Goal: Task Accomplishment & Management: Complete application form

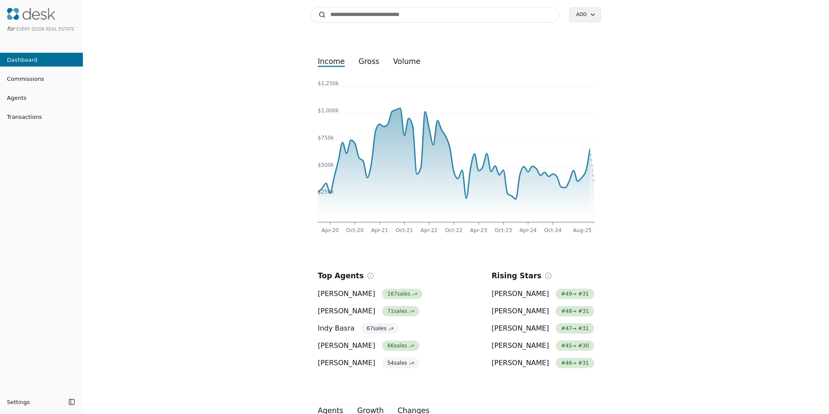
click at [346, 20] on input at bounding box center [435, 15] width 248 height 16
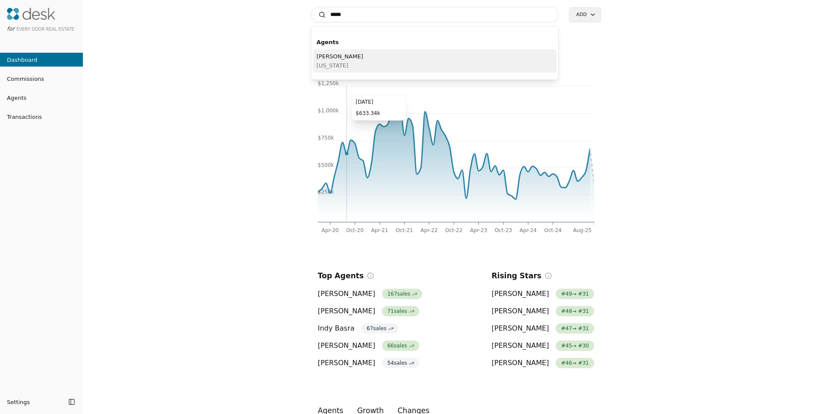
type input "*****"
click at [343, 65] on span "Washington" at bounding box center [340, 65] width 47 height 9
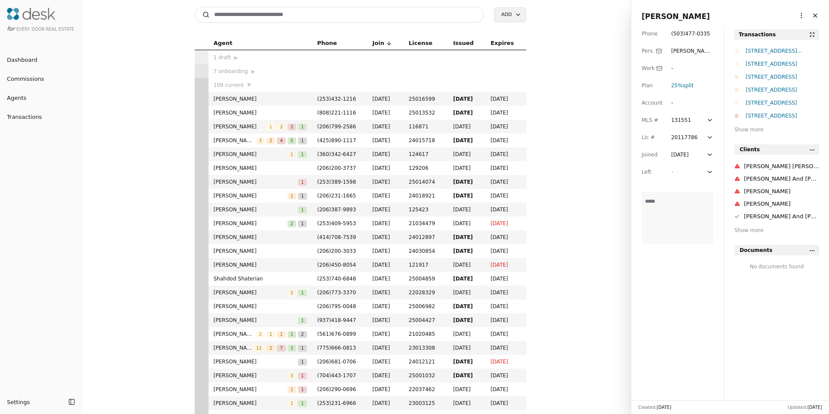
click at [754, 62] on div "516 23rd Avenue E, Seattle, WA 98112" at bounding box center [782, 64] width 73 height 9
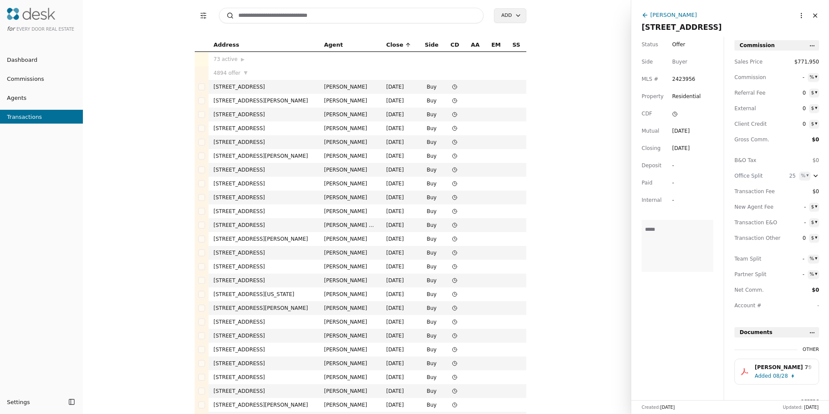
click at [665, 15] on div "Emily Anderson" at bounding box center [673, 14] width 47 height 9
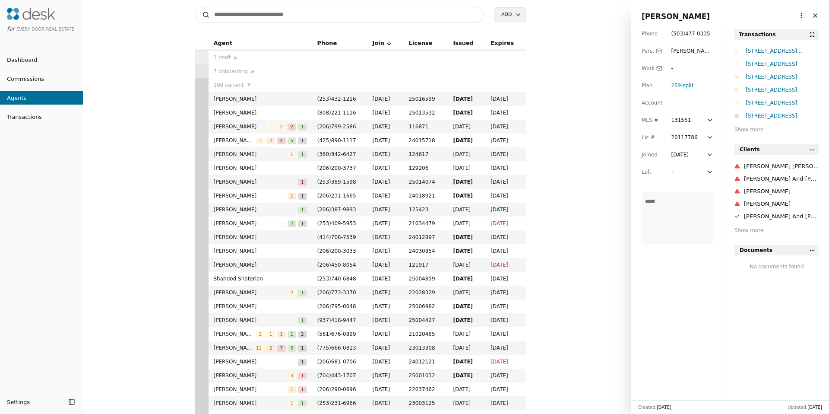
click at [745, 130] on div "Show more" at bounding box center [777, 129] width 85 height 9
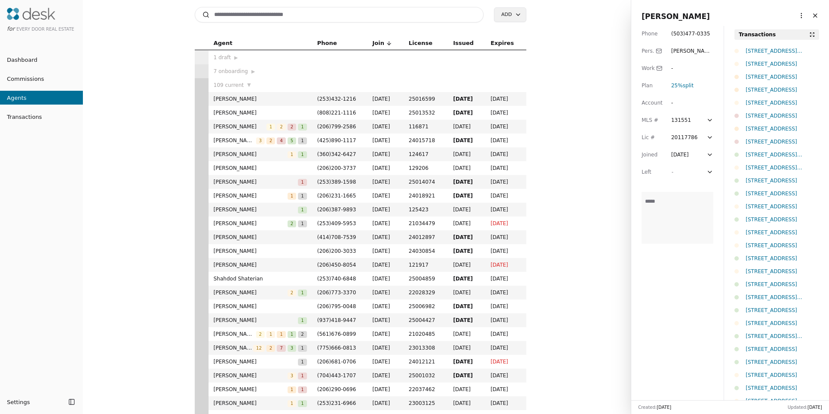
click at [760, 36] on div "Transactions" at bounding box center [757, 34] width 37 height 9
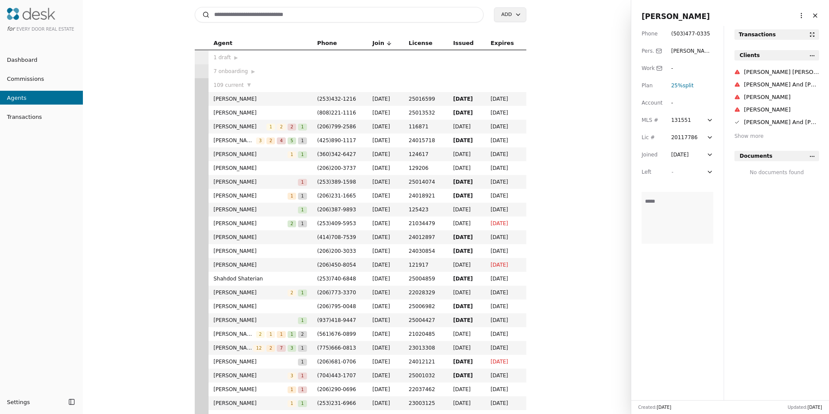
click at [21, 118] on span "Transactions" at bounding box center [21, 116] width 42 height 9
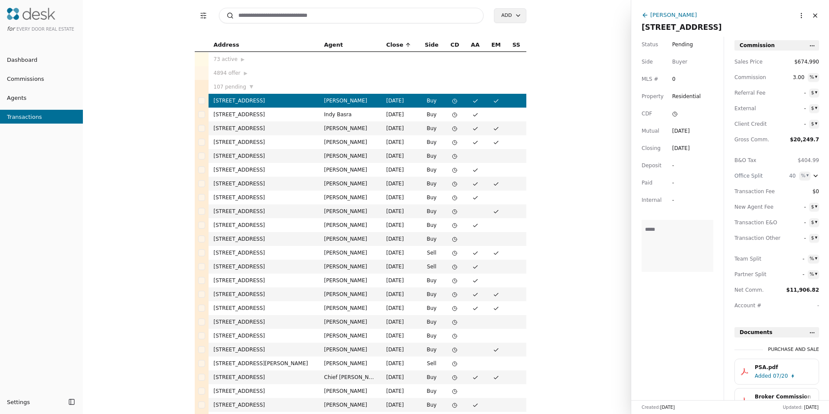
click at [332, 13] on input at bounding box center [351, 16] width 265 height 16
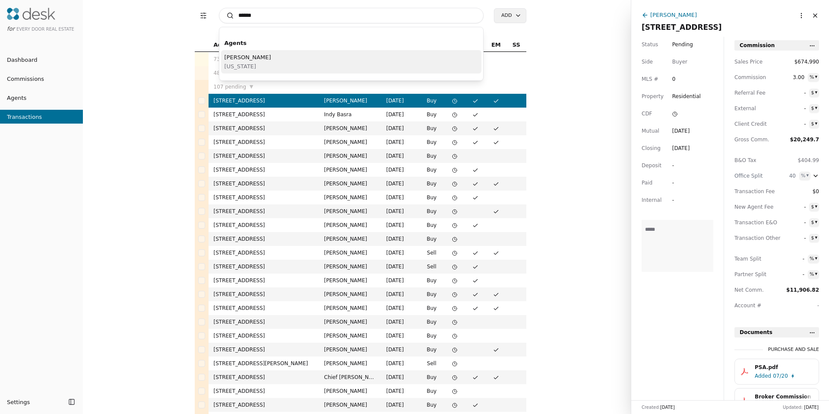
type input "*****"
click at [263, 53] on span "Emily Anderson" at bounding box center [248, 57] width 47 height 9
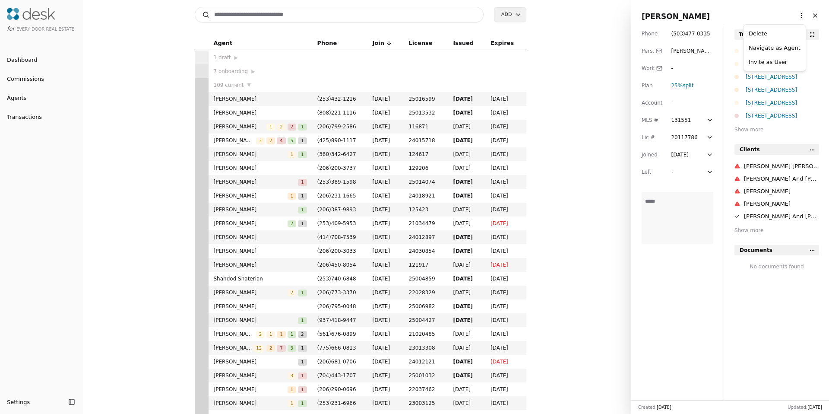
click at [794, 18] on html "for Every Door Real Estate Dashboard Commissions Agents Transactions Settings T…" at bounding box center [414, 207] width 829 height 414
click at [789, 47] on link "Navigate as Agent" at bounding box center [775, 47] width 52 height 9
click at [23, 82] on span "Commissions" at bounding box center [22, 78] width 44 height 9
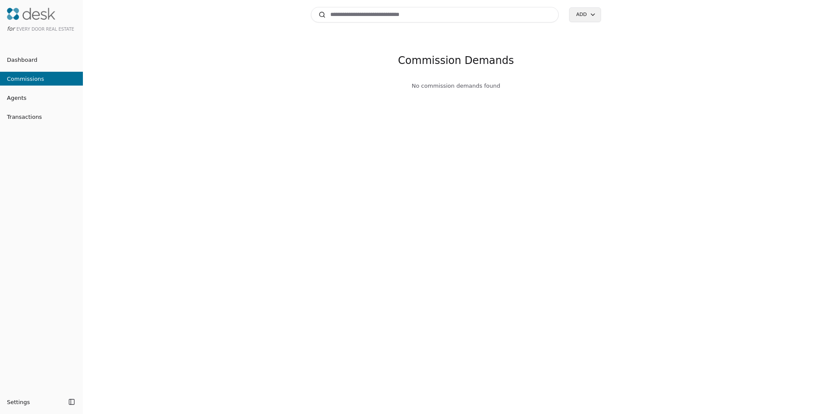
click at [34, 81] on span "Commissions" at bounding box center [22, 78] width 44 height 9
click at [239, 79] on div "Search Add Commission Demands No commission demands found" at bounding box center [456, 207] width 746 height 414
click at [457, 13] on input at bounding box center [435, 15] width 248 height 16
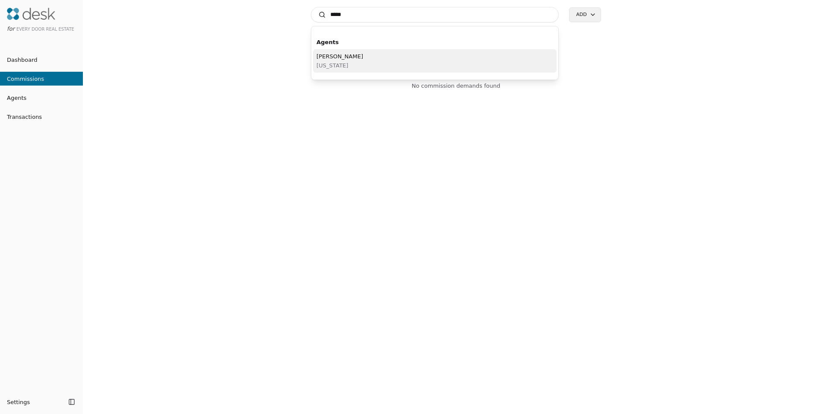
type input "*****"
click at [361, 54] on div "Emily Anderson Washington" at bounding box center [435, 60] width 244 height 23
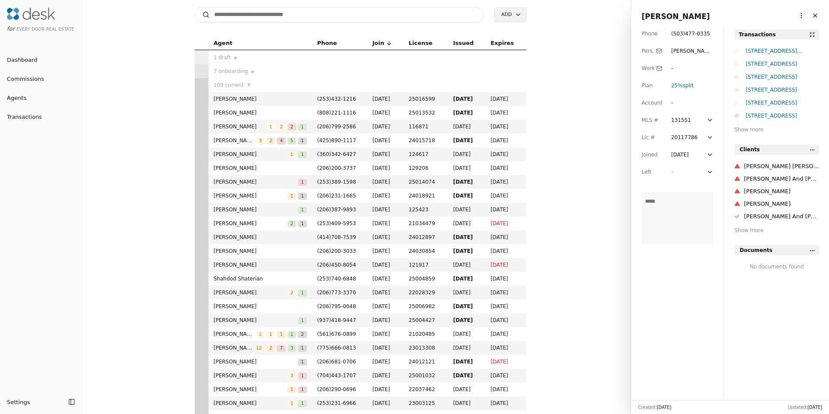
click at [25, 85] on link "Commissions" at bounding box center [41, 79] width 83 height 14
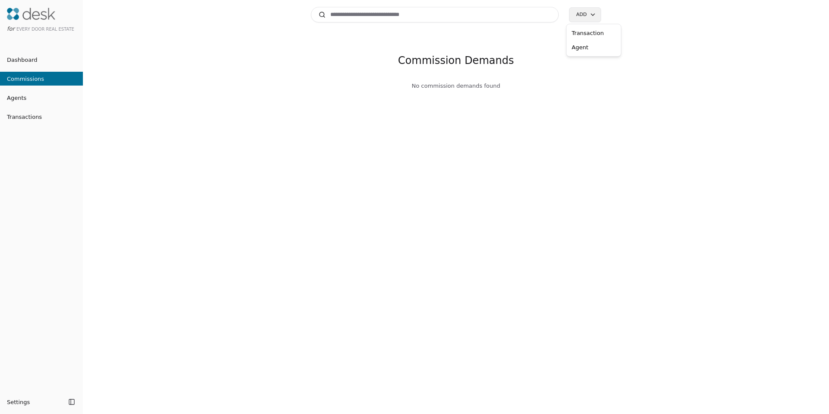
click at [590, 11] on html "for Every Door Real Estate Dashboard Commissions Agents Transactions Settings T…" at bounding box center [414, 207] width 829 height 414
click at [589, 36] on div "Transaction" at bounding box center [593, 33] width 51 height 14
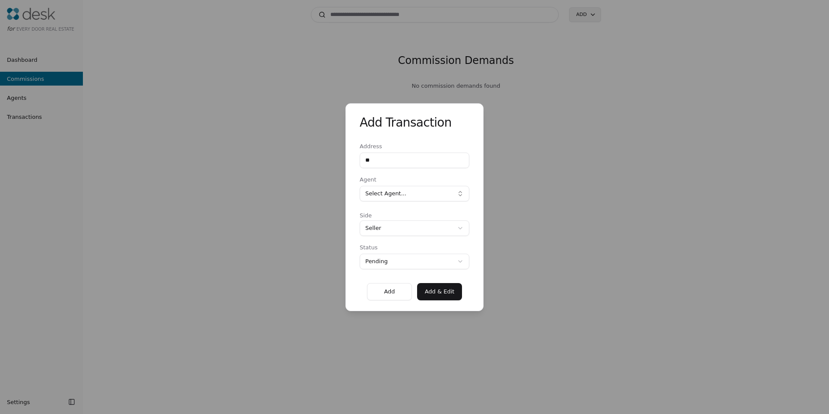
type input "*"
type input "********"
click at [403, 186] on button "Select Agent..." at bounding box center [415, 194] width 110 height 16
click at [404, 189] on button "Select Agent..." at bounding box center [415, 194] width 110 height 16
click at [404, 190] on button "Select Agent..." at bounding box center [415, 194] width 110 height 16
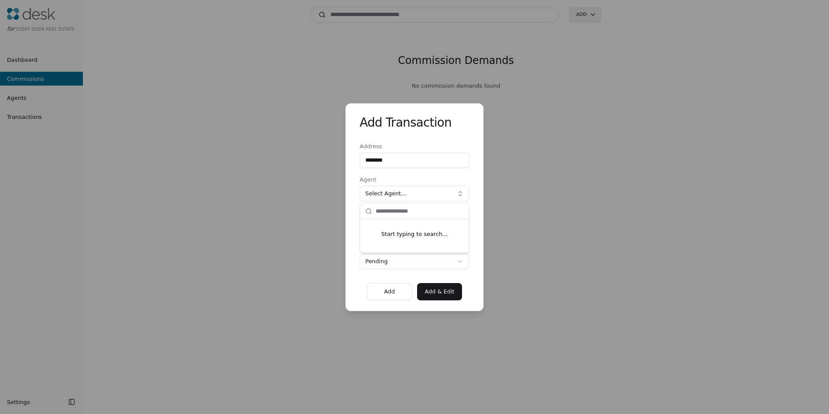
click at [392, 214] on input "text" at bounding box center [420, 211] width 88 height 16
type input "*****"
click at [393, 224] on div "Emily Anderson" at bounding box center [414, 228] width 105 height 14
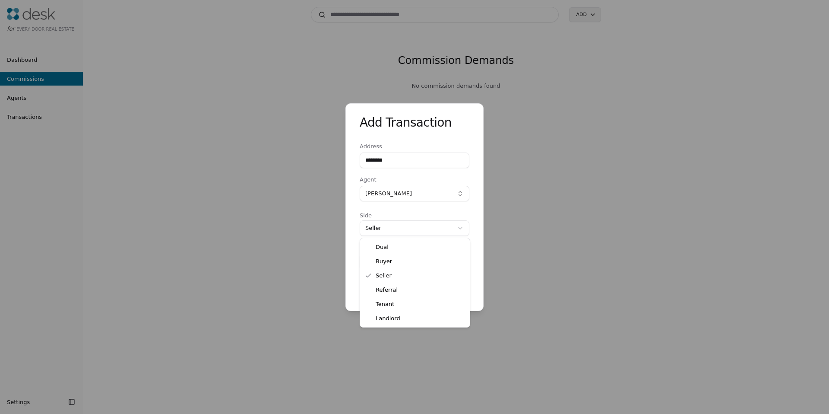
click at [376, 231] on div "Add Transaction Address ******** Agent Emily Anderson Side Seller **** ***** **…" at bounding box center [414, 207] width 829 height 414
select select "*****"
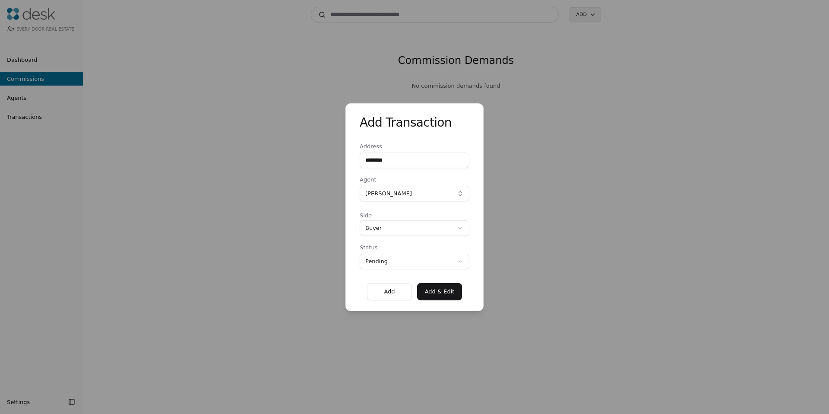
click at [381, 261] on div "Add Transaction Address ******** Agent Emily Anderson Side Buyer **** ***** ***…" at bounding box center [414, 207] width 829 height 414
drag, startPoint x: 366, startPoint y: 295, endPoint x: 374, endPoint y: 295, distance: 7.8
click at [367, 295] on div "Add Add & Edit" at bounding box center [415, 289] width 110 height 22
click at [381, 294] on button "Add" at bounding box center [389, 291] width 45 height 17
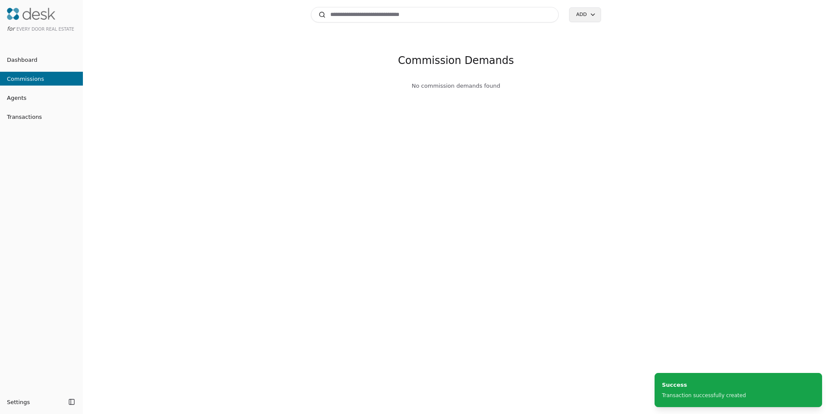
click at [467, 212] on div "Commission Demands No commission demands found" at bounding box center [456, 243] width 290 height 414
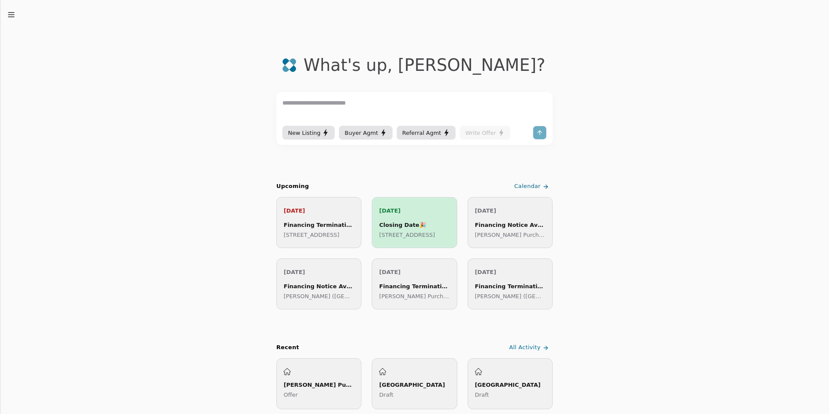
click at [15, 10] on icon "button" at bounding box center [11, 14] width 9 height 9
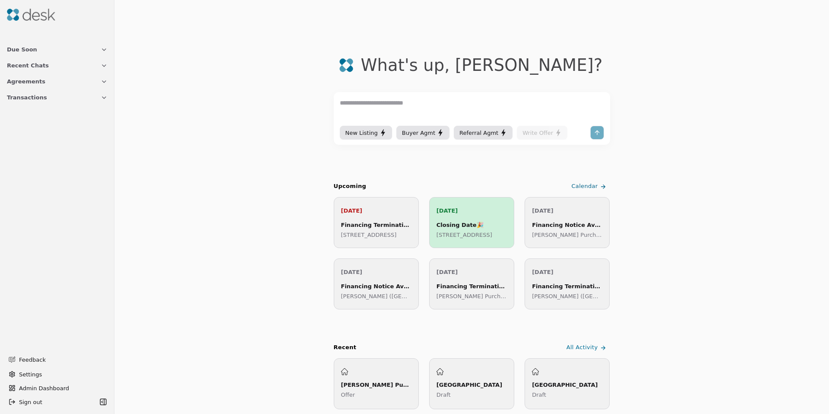
click at [50, 97] on button "Transactions" at bounding box center [57, 97] width 111 height 16
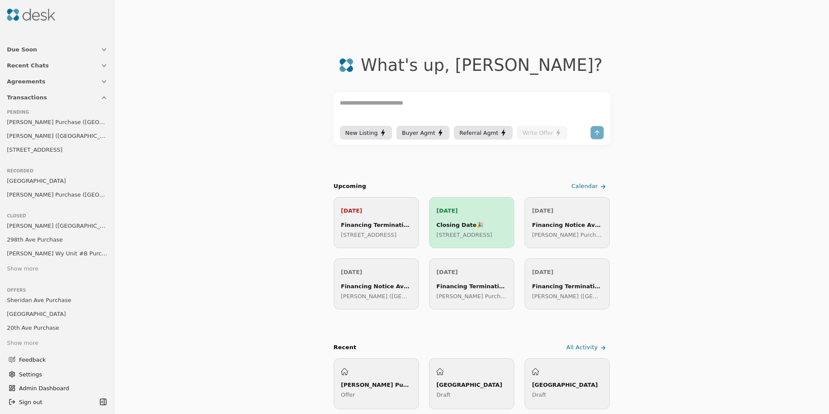
click at [51, 125] on span "Schade Purchase (59th Street)" at bounding box center [57, 121] width 101 height 9
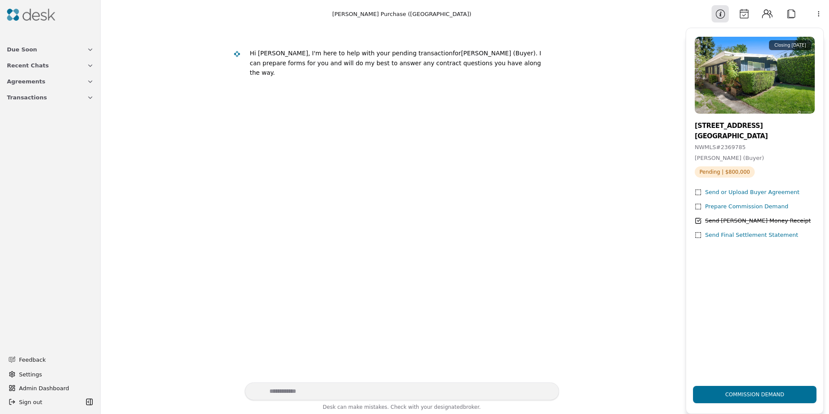
click at [746, 15] on button "Calendar" at bounding box center [743, 13] width 17 height 17
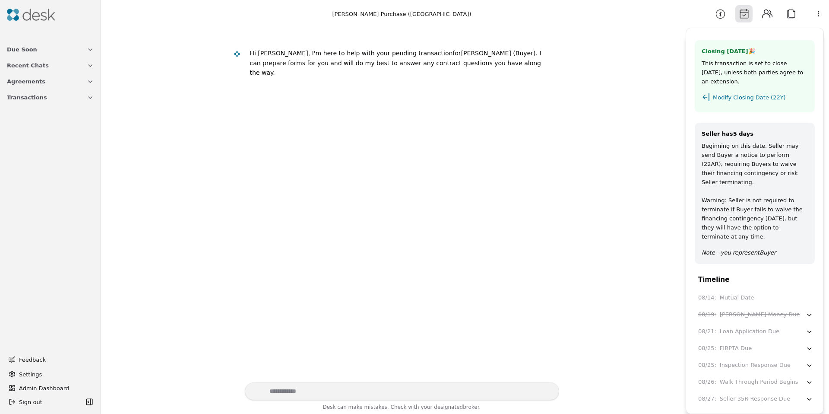
click at [716, 14] on button "Information" at bounding box center [720, 13] width 17 height 17
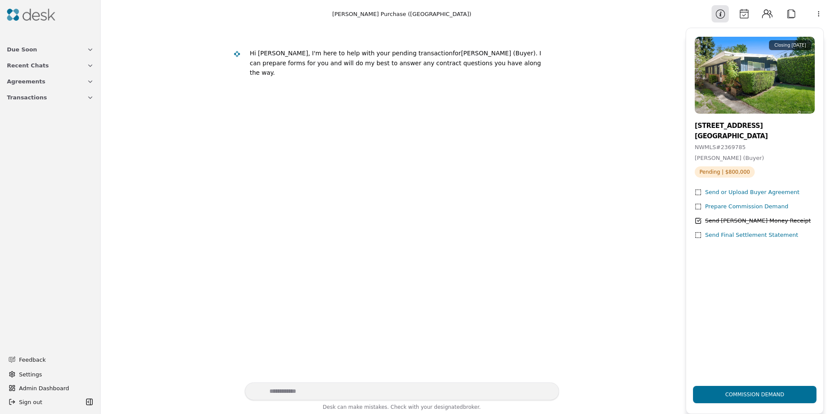
click at [817, 13] on html "Due Soon Recent Chats Agreements Transactions Feedback Settings Admin Dashboard…" at bounding box center [414, 207] width 829 height 414
click at [779, 62] on div "Available Actions" at bounding box center [796, 62] width 67 height 14
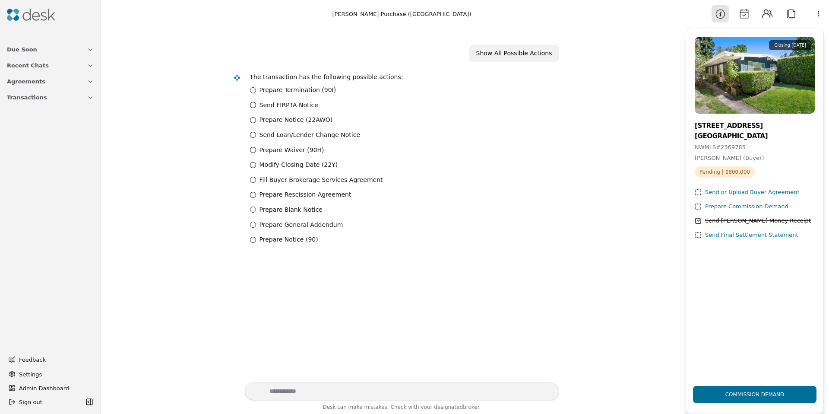
click at [251, 220] on div "Prepare General Addendum" at bounding box center [401, 225] width 302 height 10
click at [252, 223] on Addendum "Prepare General Addendum" at bounding box center [253, 225] width 6 height 6
click at [288, 274] on input "text" at bounding box center [319, 273] width 138 height 16
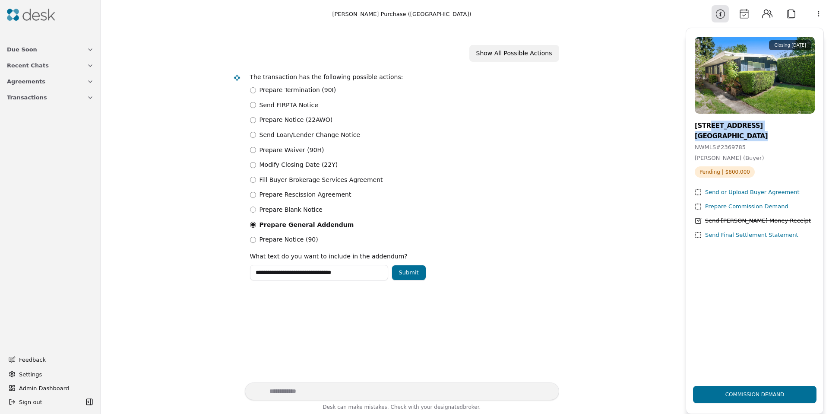
drag, startPoint x: 707, startPoint y: 125, endPoint x: 647, endPoint y: 170, distance: 75.3
click at [754, 135] on h3 "812 N 59th Street Seattle, WA 98103" at bounding box center [755, 130] width 120 height 21
copy h3 "N 59th Street Seattle, WA 98103"
drag, startPoint x: 379, startPoint y: 268, endPoint x: 368, endPoint y: 273, distance: 12.0
click at [378, 268] on input "**********" at bounding box center [319, 273] width 138 height 16
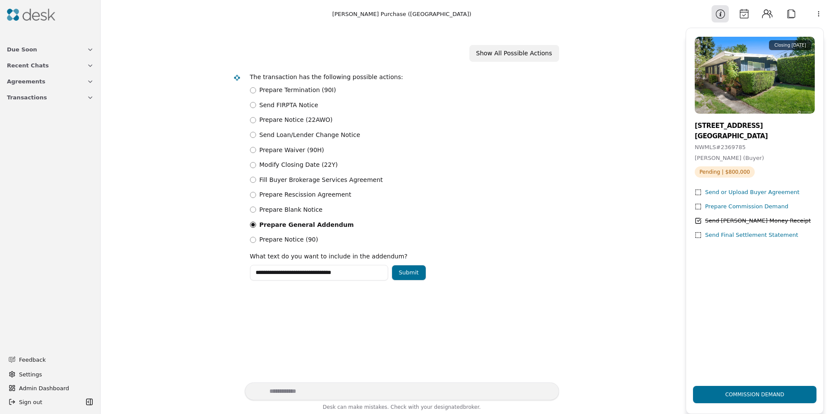
click at [366, 273] on input "**********" at bounding box center [319, 273] width 138 height 16
paste input "**********"
click at [305, 272] on input "**********" at bounding box center [319, 273] width 138 height 16
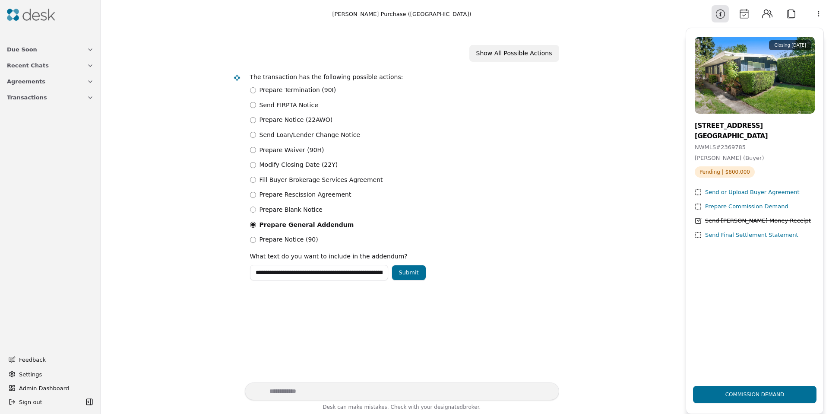
drag, startPoint x: 282, startPoint y: 274, endPoint x: 254, endPoint y: 275, distance: 27.2
click at [219, 273] on div "**********" at bounding box center [393, 205] width 575 height 355
drag, startPoint x: 300, startPoint y: 275, endPoint x: 327, endPoint y: 275, distance: 27.2
click at [300, 275] on input "**********" at bounding box center [319, 273] width 138 height 16
click at [330, 272] on input "**********" at bounding box center [319, 273] width 138 height 16
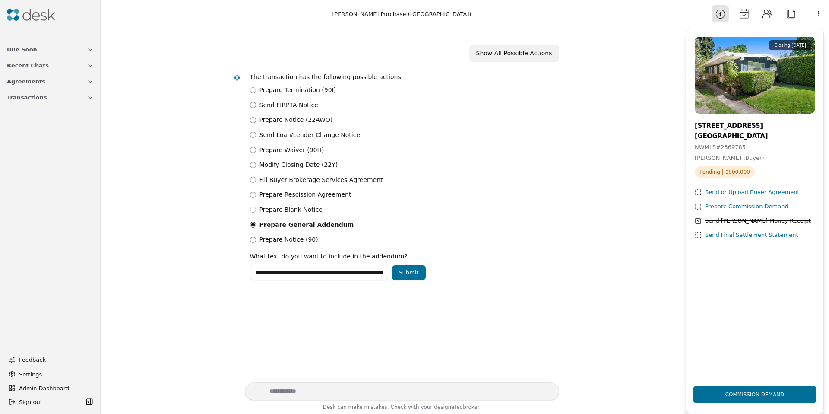
scroll to position [0, 57]
drag, startPoint x: 333, startPoint y: 272, endPoint x: 380, endPoint y: 272, distance: 46.6
click at [432, 271] on div "**********" at bounding box center [401, 273] width 302 height 16
click at [314, 275] on input "**********" at bounding box center [319, 273] width 138 height 16
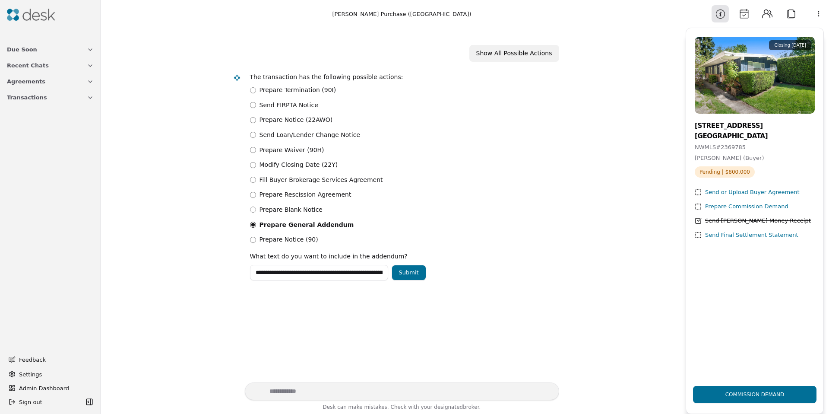
drag, startPoint x: 306, startPoint y: 275, endPoint x: 213, endPoint y: 276, distance: 92.4
click at [213, 276] on div "**********" at bounding box center [393, 205] width 575 height 355
click at [288, 277] on input "**********" at bounding box center [319, 273] width 138 height 16
click at [324, 273] on input "**********" at bounding box center [319, 273] width 138 height 16
click at [332, 272] on input "**********" at bounding box center [319, 273] width 138 height 16
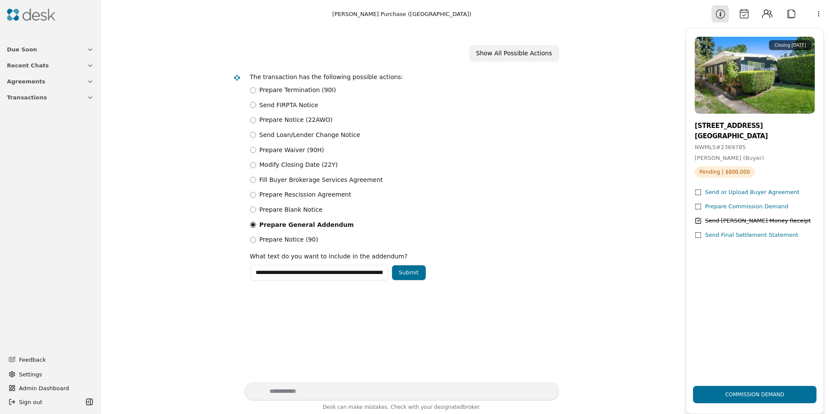
click at [330, 272] on input "**********" at bounding box center [319, 273] width 138 height 16
paste input "**********"
drag, startPoint x: 263, startPoint y: 276, endPoint x: 209, endPoint y: 275, distance: 54.4
click at [209, 275] on div "**********" at bounding box center [393, 205] width 575 height 355
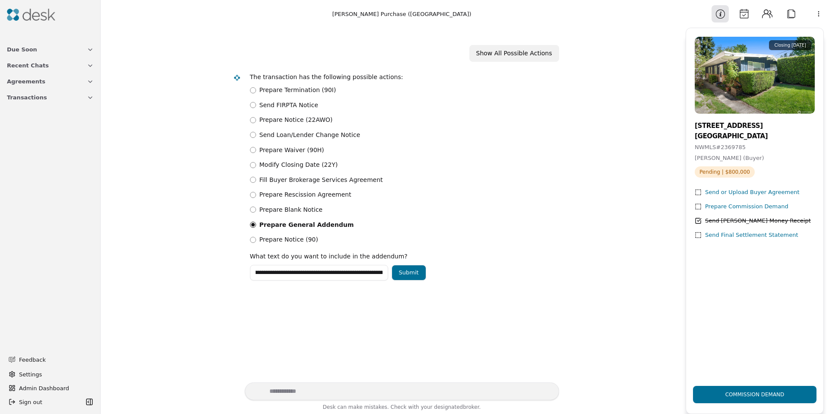
click at [276, 275] on input "**********" at bounding box center [319, 273] width 138 height 16
type input "**********"
click at [404, 272] on button "Submit" at bounding box center [409, 273] width 35 height 16
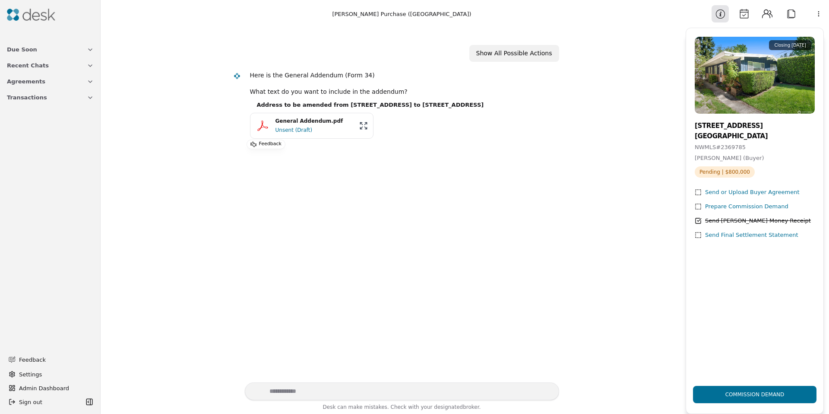
click at [284, 134] on div "Unsent (Draft)" at bounding box center [315, 130] width 79 height 9
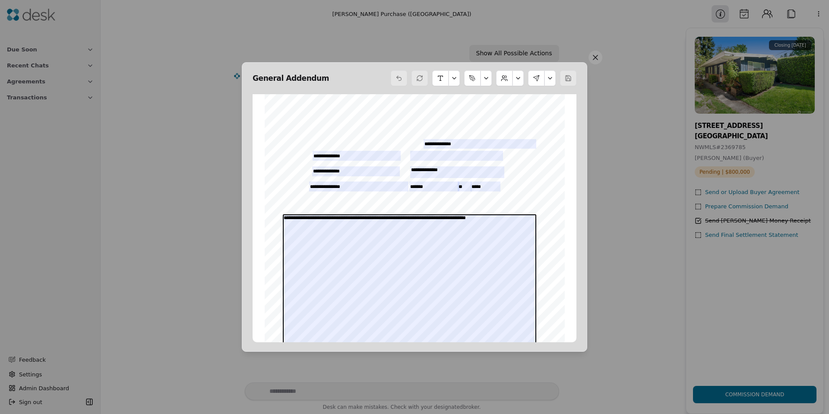
scroll to position [8, 0]
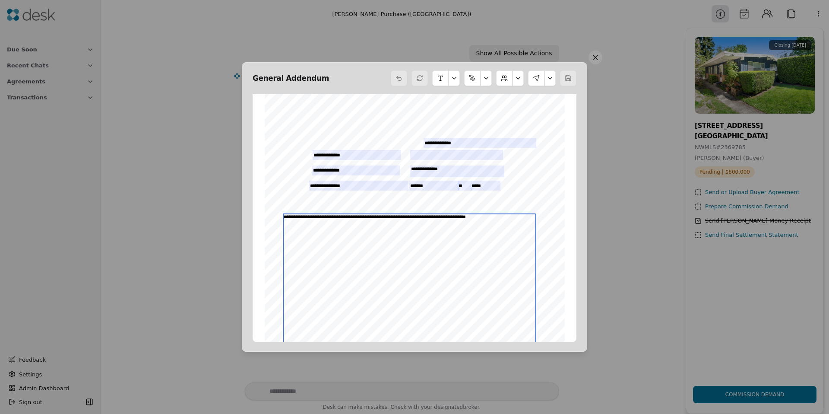
click at [517, 217] on textarea "**********" at bounding box center [410, 288] width 254 height 151
click at [523, 216] on textarea "**********" at bounding box center [410, 288] width 254 height 151
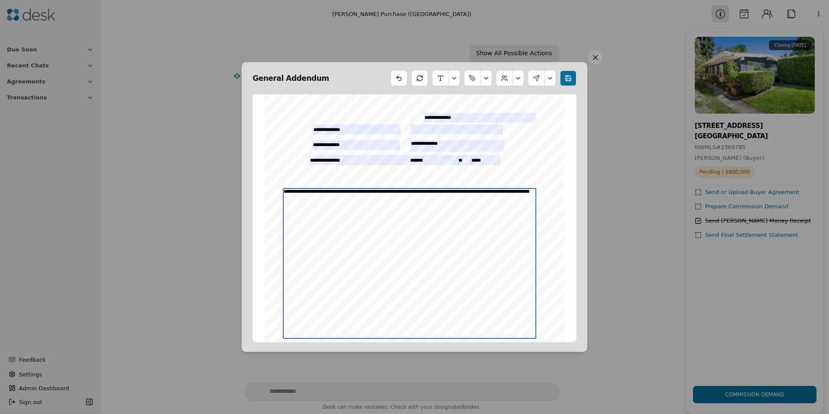
scroll to position [148, 0]
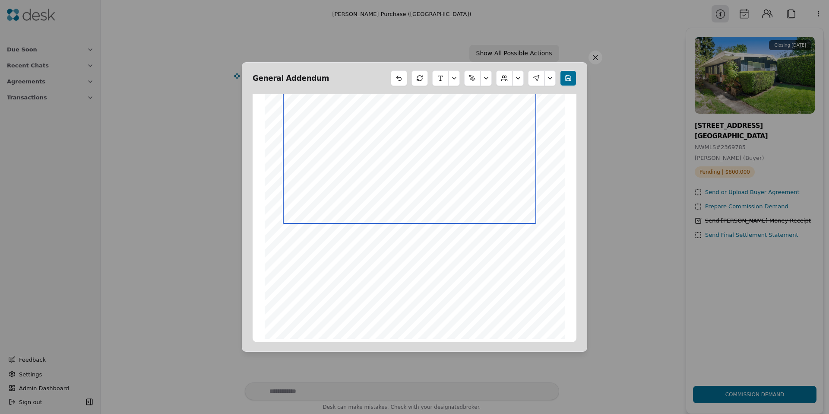
type textarea "**********"
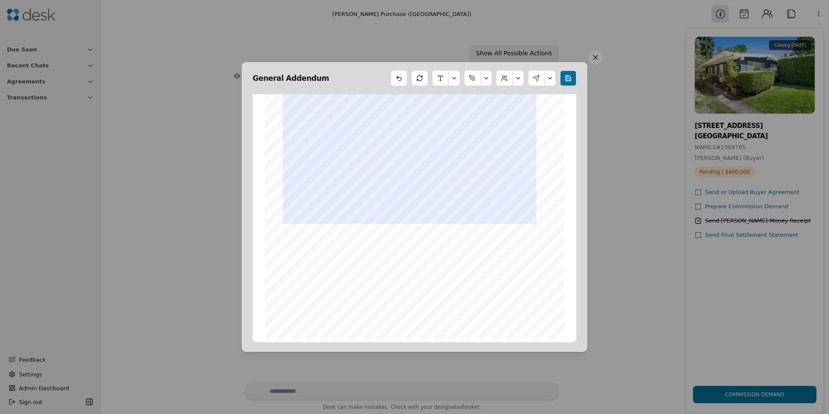
click at [305, 307] on div "Form 34 ©Copyright 2010 Addendum/Amendment to P&S Northwest Multiple Listing Se…" at bounding box center [415, 144] width 300 height 388
click at [299, 309] on span "TAS" at bounding box center [301, 308] width 10 height 5
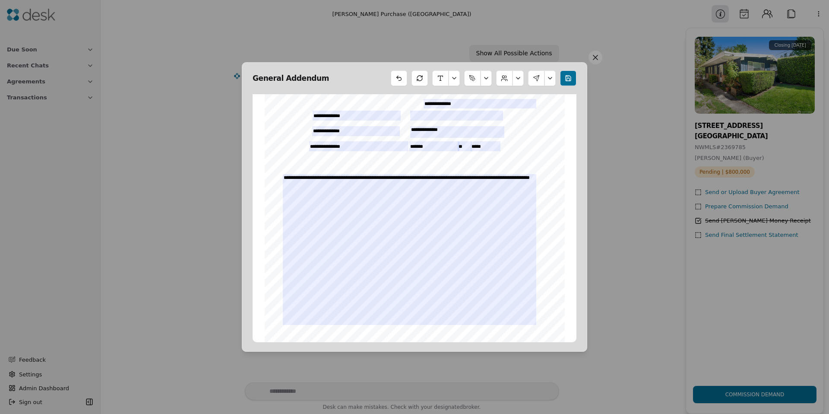
scroll to position [0, 0]
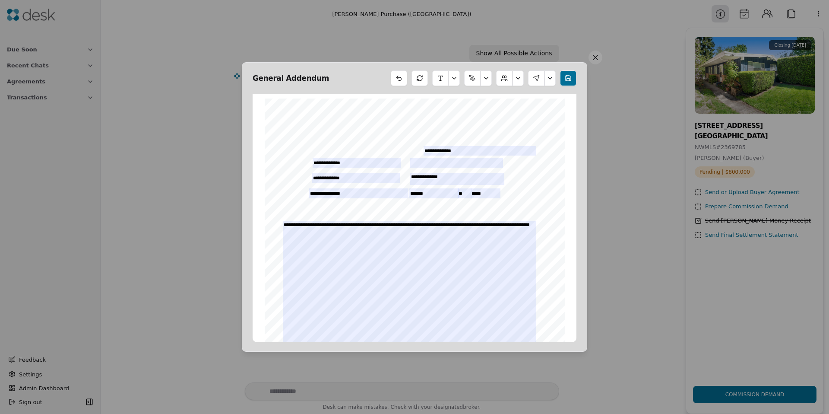
click at [452, 79] on button "button" at bounding box center [454, 78] width 11 height 16
click at [453, 79] on button "button" at bounding box center [454, 78] width 11 height 16
click at [517, 80] on button at bounding box center [518, 78] width 11 height 16
click at [506, 114] on button "Edit Buyer" at bounding box center [496, 117] width 46 height 16
click at [520, 76] on button at bounding box center [518, 78] width 11 height 16
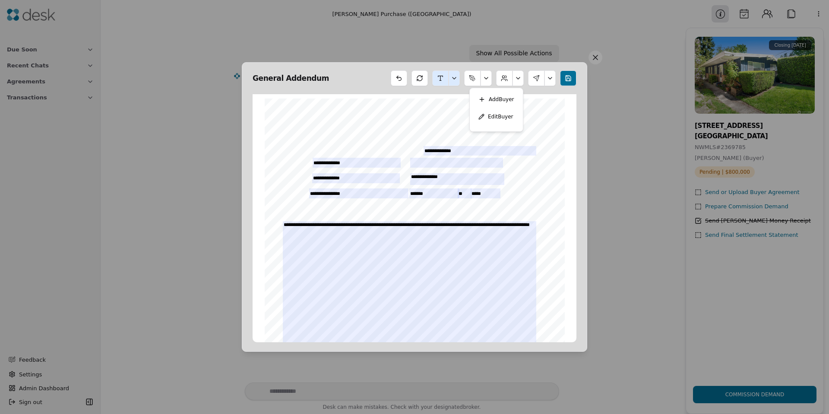
click at [496, 103] on button "Add Buyer" at bounding box center [496, 100] width 46 height 16
click at [515, 79] on button at bounding box center [518, 78] width 11 height 16
click at [498, 98] on button "Add Buyer" at bounding box center [496, 100] width 46 height 16
click at [518, 77] on button at bounding box center [518, 78] width 11 height 16
click at [490, 96] on button "Add Buyer" at bounding box center [496, 100] width 46 height 16
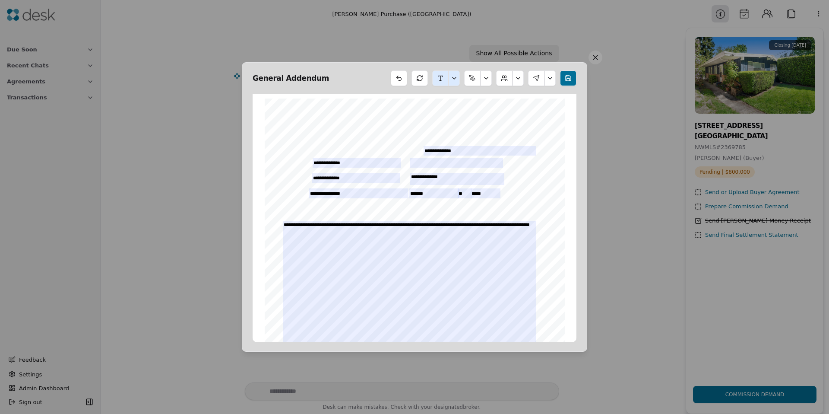
click at [551, 77] on button at bounding box center [550, 78] width 11 height 16
click at [526, 99] on div "Add Initials Send Signing Download PDF" at bounding box center [524, 115] width 58 height 47
drag, startPoint x: 526, startPoint y: 99, endPoint x: 526, endPoint y: 108, distance: 8.2
click at [526, 100] on div "Add Initials Send Signing Download PDF" at bounding box center [524, 115] width 58 height 47
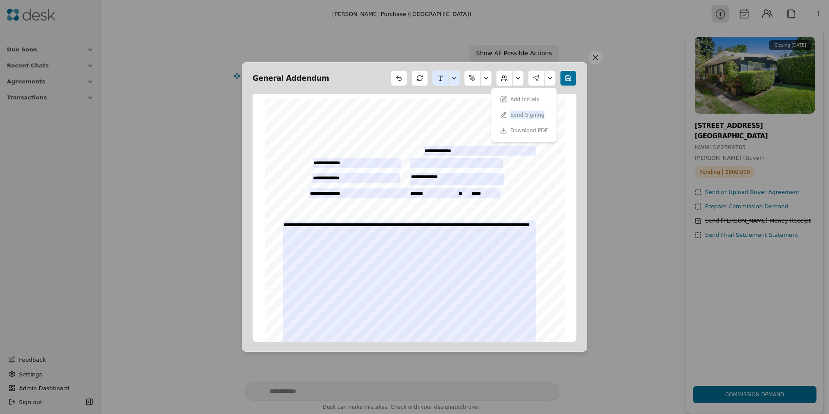
click at [523, 117] on div "Send Signing" at bounding box center [524, 115] width 58 height 16
click at [523, 122] on div "Send Signing" at bounding box center [524, 115] width 58 height 16
click at [570, 79] on button at bounding box center [568, 78] width 16 height 16
click at [553, 77] on button at bounding box center [550, 78] width 11 height 16
click at [524, 97] on button "Add Initials" at bounding box center [524, 100] width 58 height 16
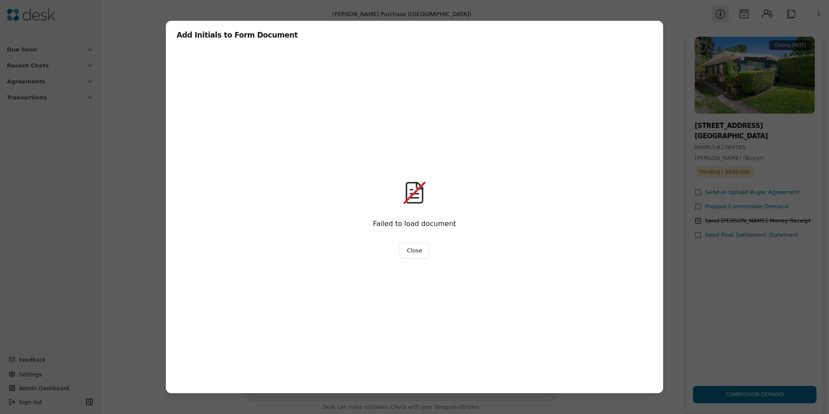
click at [409, 251] on button "Close" at bounding box center [414, 251] width 30 height 16
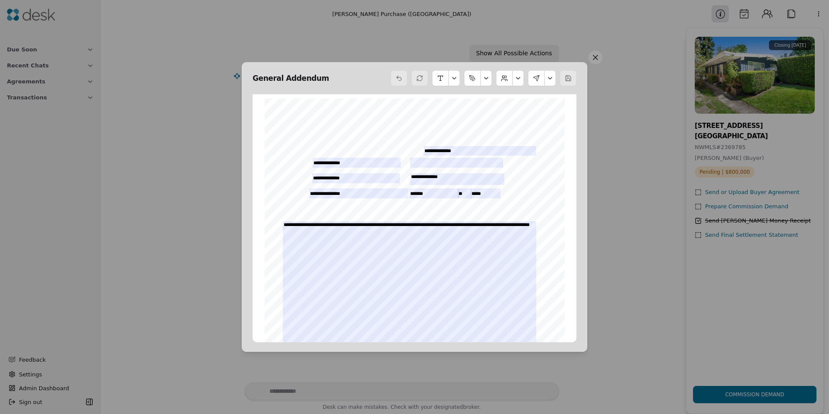
click at [516, 76] on button at bounding box center [518, 78] width 11 height 16
click at [496, 118] on button "Edit Buyer" at bounding box center [496, 117] width 46 height 16
click at [518, 81] on button at bounding box center [518, 78] width 11 height 16
click at [499, 97] on button "Add Buyer" at bounding box center [496, 100] width 46 height 16
click at [487, 81] on button "button" at bounding box center [486, 78] width 11 height 16
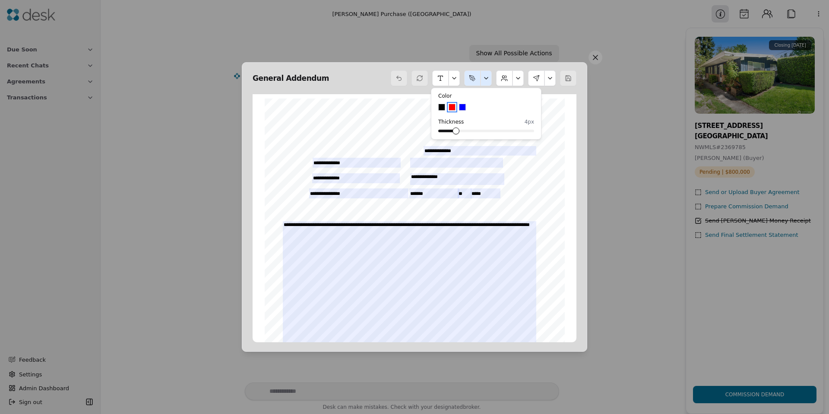
click at [487, 81] on button "button" at bounding box center [486, 78] width 11 height 16
click at [454, 79] on button "button" at bounding box center [454, 78] width 11 height 16
click at [564, 78] on div at bounding box center [568, 78] width 16 height 16
click at [565, 78] on div at bounding box center [568, 78] width 16 height 16
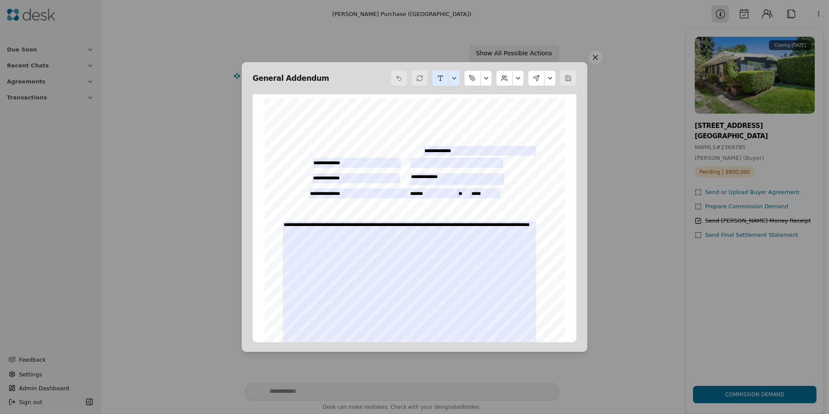
click at [554, 79] on button at bounding box center [550, 78] width 11 height 16
click at [520, 129] on button "Download PDF" at bounding box center [524, 131] width 58 height 16
click at [538, 80] on button at bounding box center [536, 78] width 16 height 16
click at [525, 116] on button "Send Signing" at bounding box center [522, 115] width 55 height 16
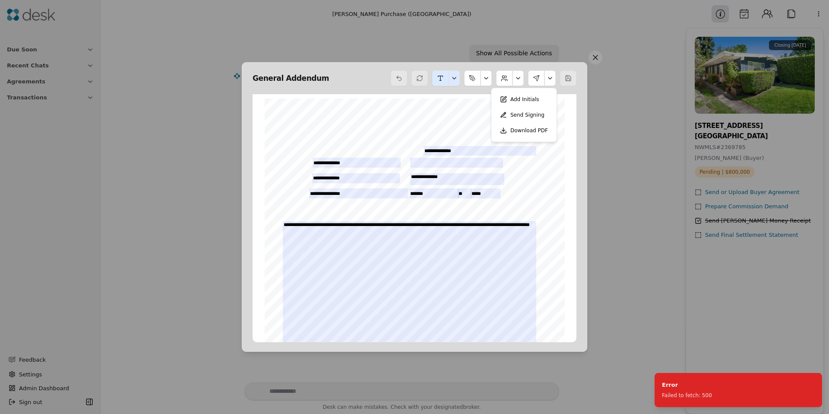
click at [570, 79] on div at bounding box center [568, 78] width 16 height 16
click at [592, 57] on button at bounding box center [596, 58] width 14 height 14
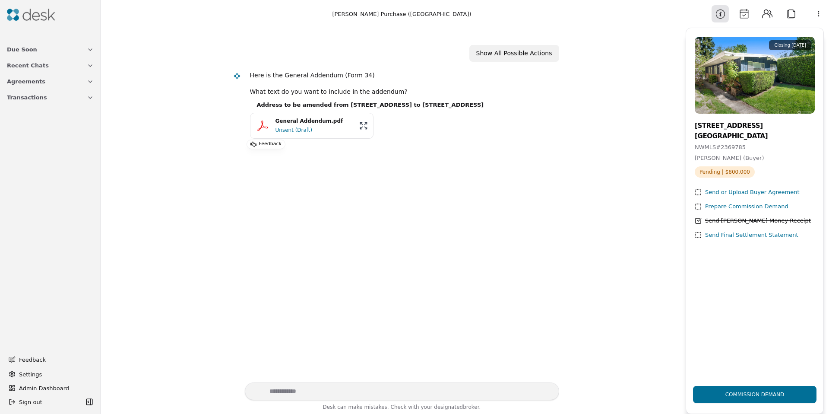
click at [724, 204] on div "Prepare Commission Demand" at bounding box center [746, 206] width 83 height 9
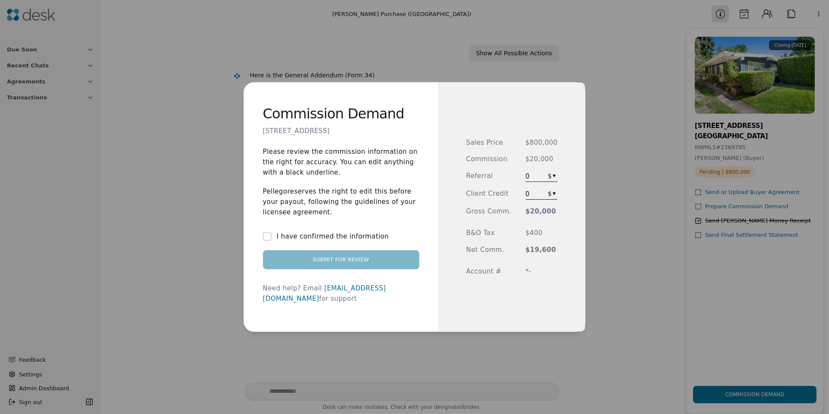
click at [272, 241] on button "I have confirmed the information" at bounding box center [267, 236] width 9 height 9
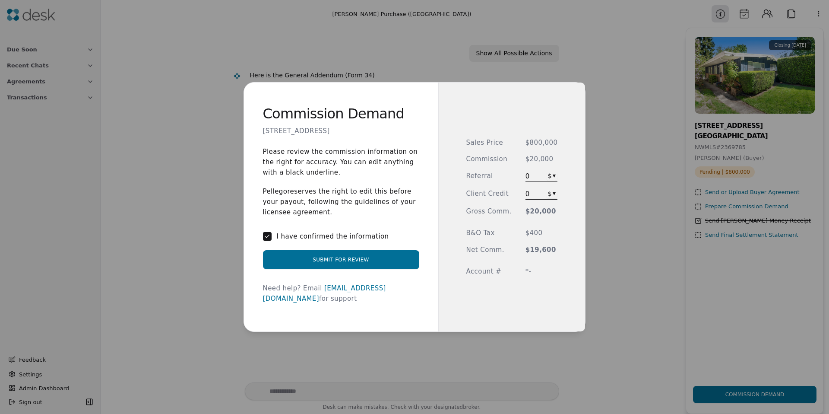
drag, startPoint x: 319, startPoint y: 167, endPoint x: 335, endPoint y: 226, distance: 61.3
click at [336, 225] on div "Please review the commission information on the right for accuracy. You can edi…" at bounding box center [341, 224] width 156 height 157
drag, startPoint x: 335, startPoint y: 226, endPoint x: 325, endPoint y: 251, distance: 26.7
click at [335, 227] on div "Please review the commission information on the right for accuracy. You can edi…" at bounding box center [341, 224] width 156 height 157
click at [270, 241] on button "I have confirmed the information" at bounding box center [267, 236] width 9 height 9
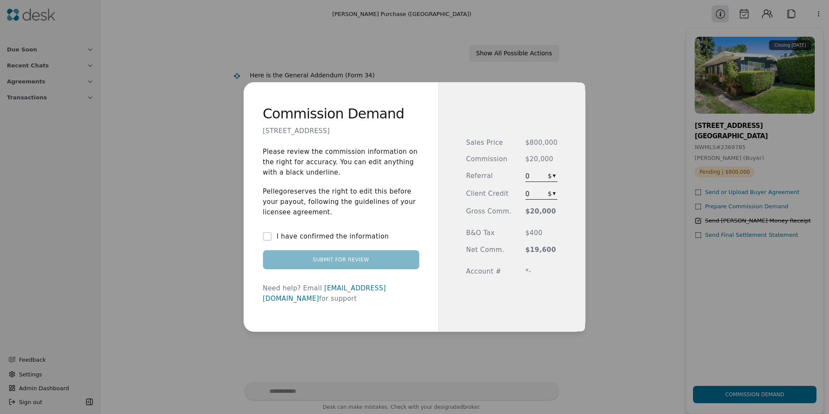
click at [538, 177] on span "0" at bounding box center [534, 176] width 16 height 10
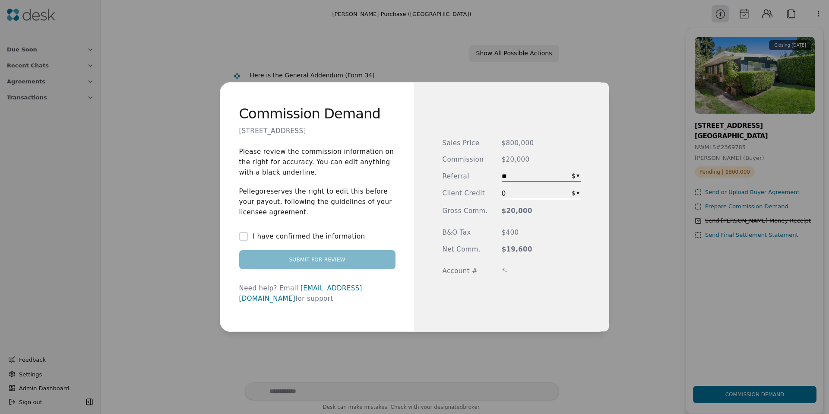
type input "**"
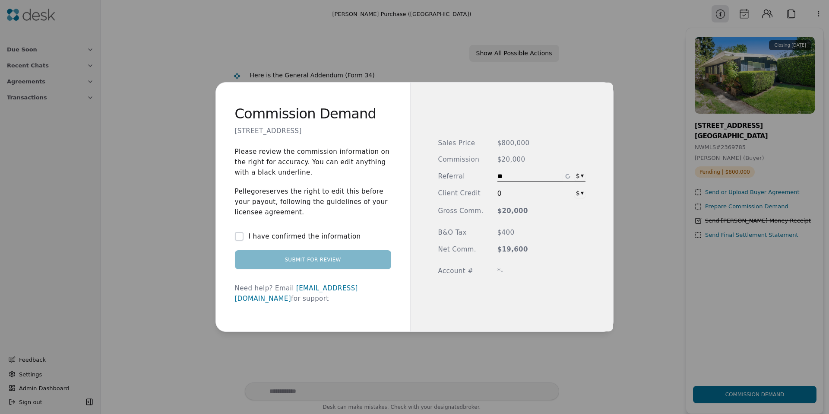
drag, startPoint x: 452, startPoint y: 171, endPoint x: 465, endPoint y: 179, distance: 14.5
click at [452, 171] on span "Referral" at bounding box center [460, 176] width 45 height 10
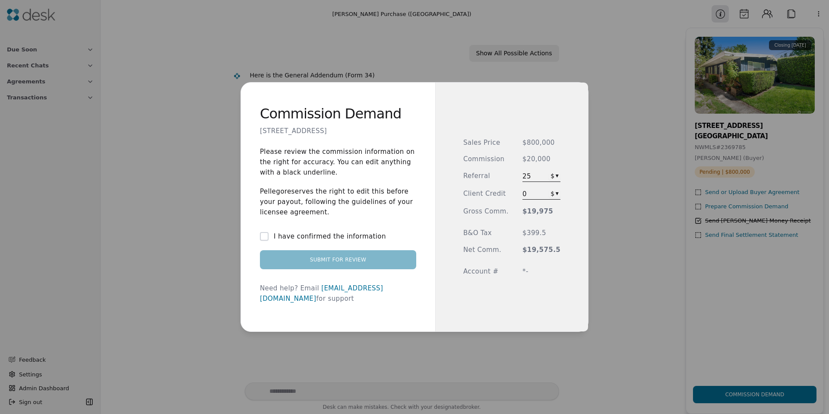
click at [531, 176] on span "25" at bounding box center [531, 176] width 16 height 10
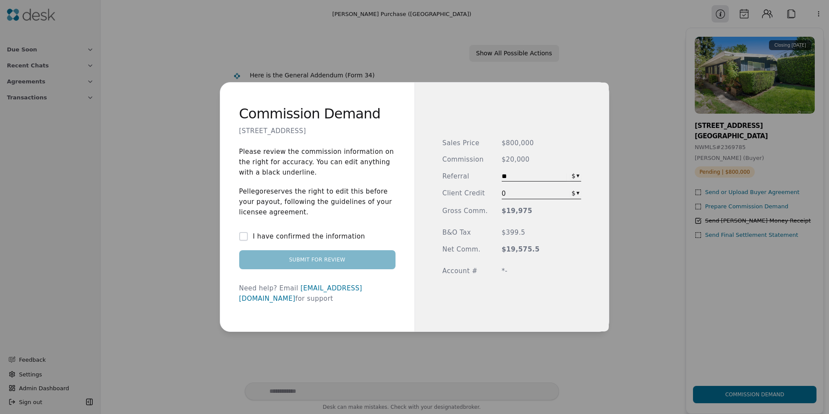
type input "*"
type input "**"
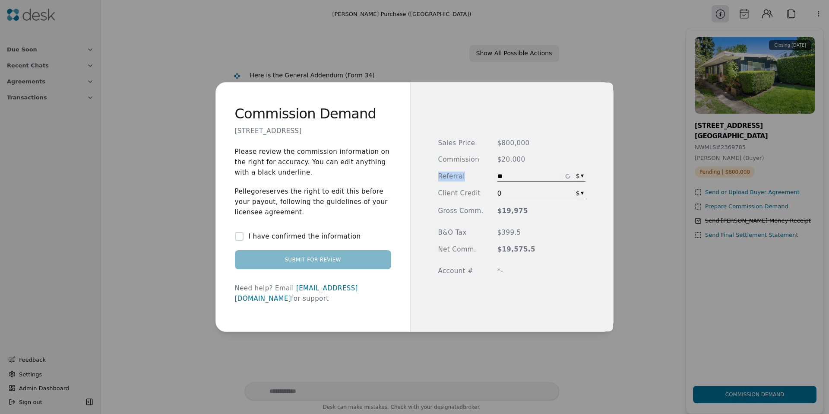
click at [466, 175] on div "Sales Price $800,000 Commission $20,000 Referral ** $ ▾ Client Credit 0 $ ▾ Gro…" at bounding box center [511, 206] width 203 height 249
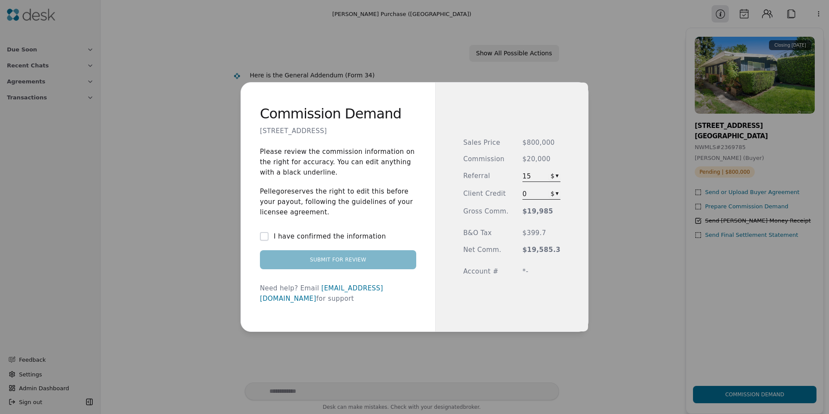
click at [494, 197] on span "Client Credit" at bounding box center [485, 194] width 45 height 11
click at [528, 193] on span "0" at bounding box center [531, 194] width 16 height 10
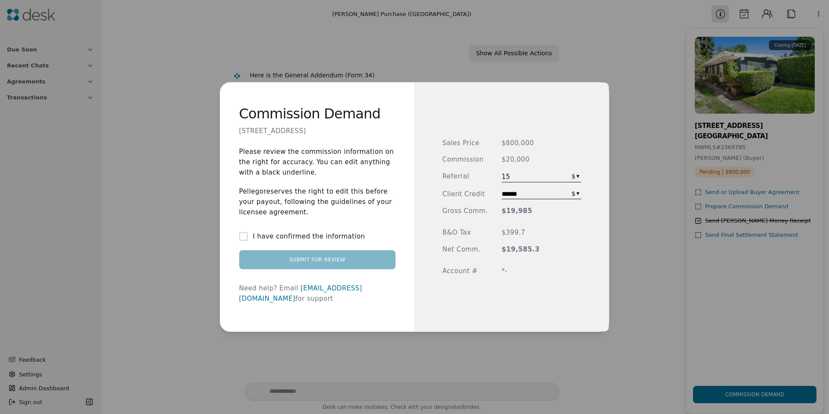
type input "******"
click at [576, 194] on div "Commission Demand 812 N 59th Street, Seattle, WA 98103 Please review the commis…" at bounding box center [414, 207] width 829 height 414
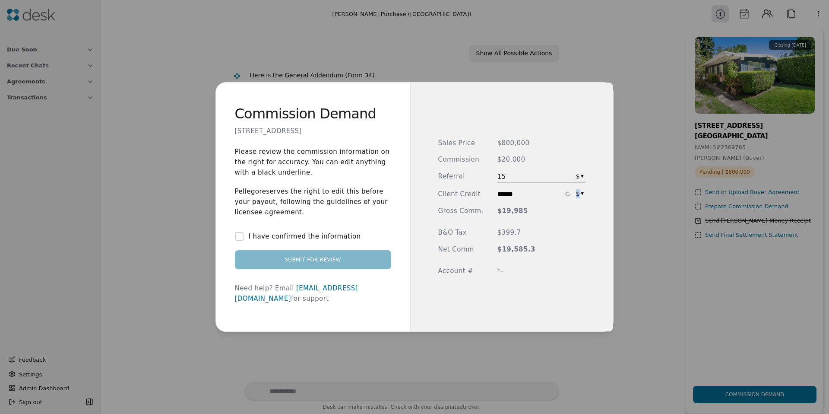
click at [576, 194] on div "Commission Demand 812 N 59th Street, Seattle, WA 98103 Please review the commis…" at bounding box center [414, 207] width 829 height 414
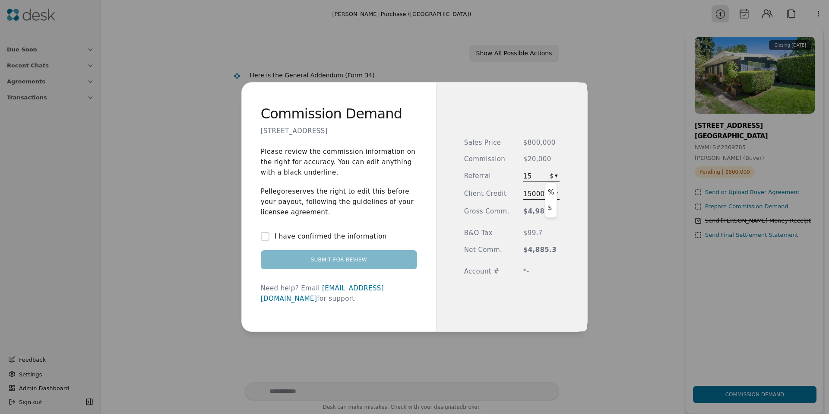
click at [552, 174] on div "Commission Demand 812 N 59th Street, Seattle, WA 98103 Please review the commis…" at bounding box center [414, 207] width 829 height 414
click at [549, 175] on div "Commission Demand 812 N 59th Street, Seattle, WA 98103 Please review the commis…" at bounding box center [414, 207] width 829 height 414
click at [472, 212] on span "Gross Comm." at bounding box center [486, 211] width 45 height 10
click at [489, 213] on span "Gross Comm." at bounding box center [486, 211] width 45 height 10
click at [296, 239] on label "I have confirmed the information" at bounding box center [331, 236] width 112 height 10
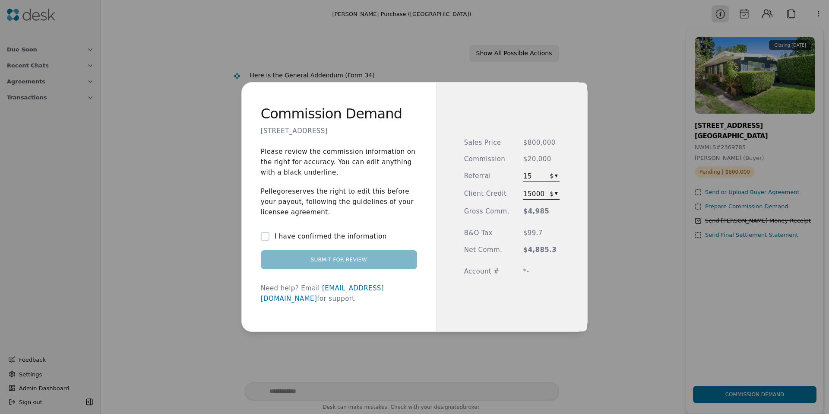
click at [269, 239] on button "I have confirmed the information" at bounding box center [265, 236] width 9 height 9
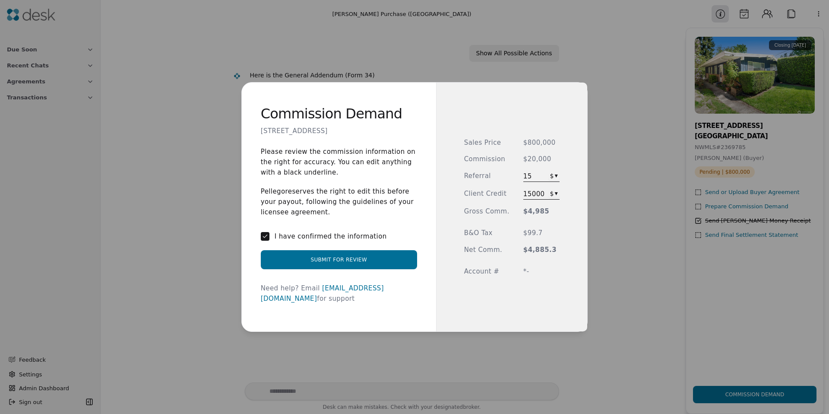
click at [528, 250] on span "$4,885.3" at bounding box center [541, 250] width 36 height 10
drag, startPoint x: 520, startPoint y: 250, endPoint x: 562, endPoint y: 253, distance: 41.9
click at [562, 253] on div "Sales Price $800,000 Commission $20,000 Referral 15 $ ▾ Client Credit 15000 $ ▾…" at bounding box center [512, 206] width 152 height 249
click at [531, 248] on span "$4,885.3" at bounding box center [541, 250] width 36 height 10
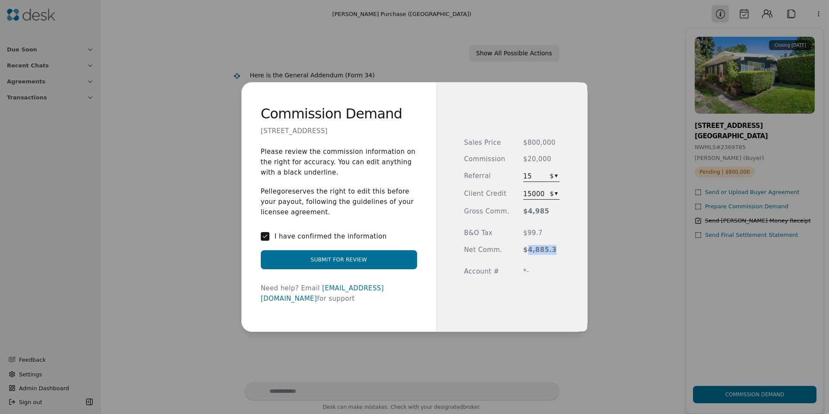
click at [531, 249] on span "$4,885.3" at bounding box center [541, 250] width 36 height 10
copy span "4,885.3"
click at [474, 211] on span "Gross Comm." at bounding box center [486, 211] width 45 height 10
drag, startPoint x: 464, startPoint y: 211, endPoint x: 552, endPoint y: 250, distance: 96.7
click at [552, 250] on div "Sales Price $800,000 Commission $20,000 Referral 15 $ ▾ Client Credit 15000 $ ▾…" at bounding box center [512, 206] width 152 height 249
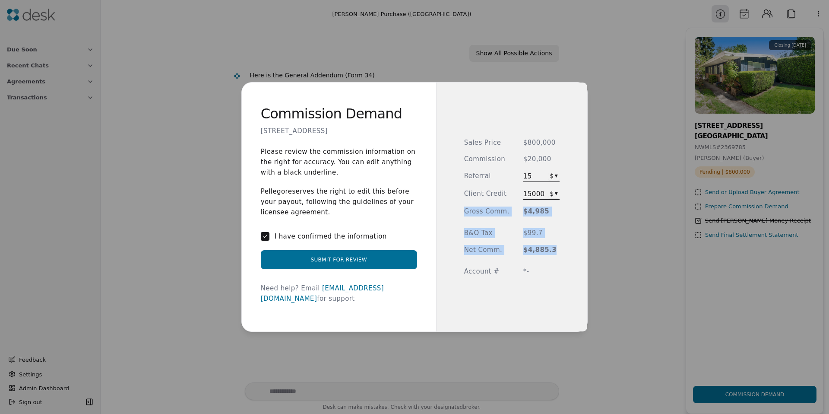
copy div "Gross Comm. $4,985 B&O Tax $99.7 Net Comm. $4,885.3"
click at [528, 198] on span "15000" at bounding box center [534, 194] width 22 height 10
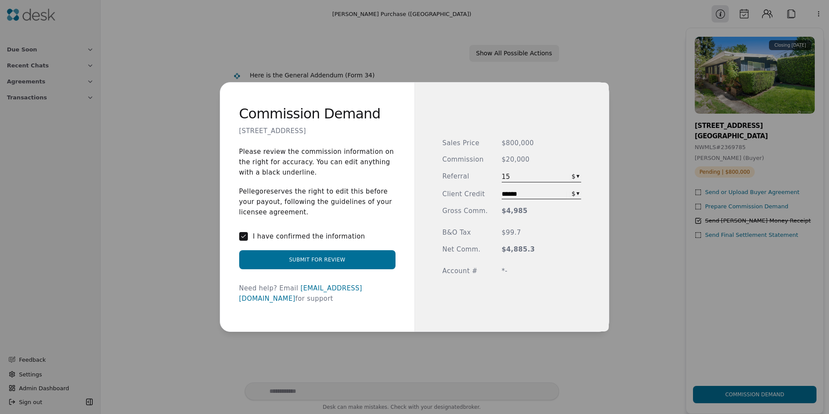
click at [535, 195] on input "******" at bounding box center [534, 194] width 65 height 8
click at [515, 193] on input "******" at bounding box center [534, 194] width 65 height 8
click at [517, 195] on input "******" at bounding box center [534, 194] width 65 height 8
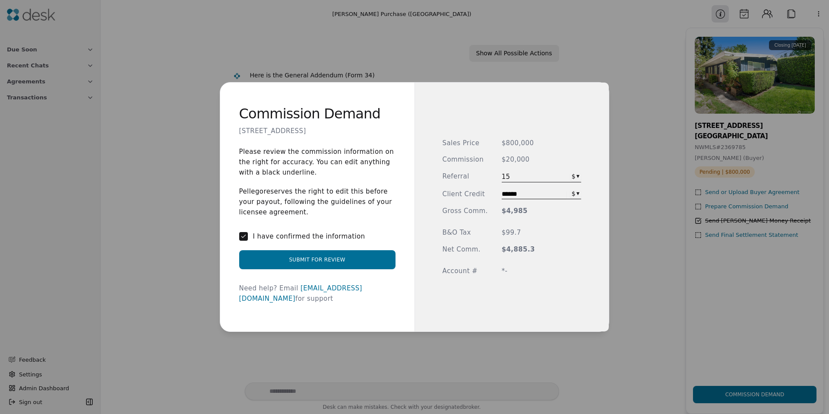
click at [517, 195] on input "******" at bounding box center [534, 194] width 65 height 8
click at [465, 187] on div "Sales Price $800,000 Commission $20,000 Referral 15 $ ▾ Client Credit $ ▾ Gross…" at bounding box center [512, 206] width 195 height 249
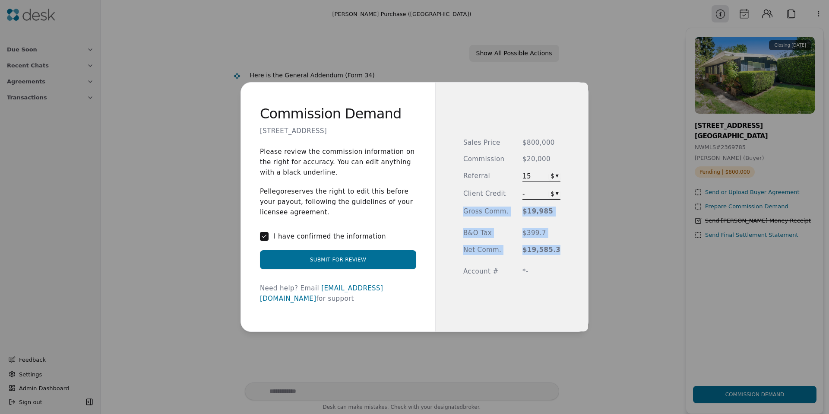
drag, startPoint x: 467, startPoint y: 212, endPoint x: 561, endPoint y: 251, distance: 102.6
click at [561, 251] on div "Sales Price $800,000 Commission $20,000 Referral 15 $ ▾ Client Credit - $ ▾ Gro…" at bounding box center [511, 206] width 153 height 249
copy div "Gross Comm. $19,985 B&O Tax $399.7 Net Comm. $19,585.3"
click at [538, 255] on div "Sales Price $800,000 Commission $20,000 Referral 15 $ ▾ Client Credit - $ ▾ Gro…" at bounding box center [511, 207] width 97 height 139
drag, startPoint x: 510, startPoint y: 268, endPoint x: 498, endPoint y: 273, distance: 13.2
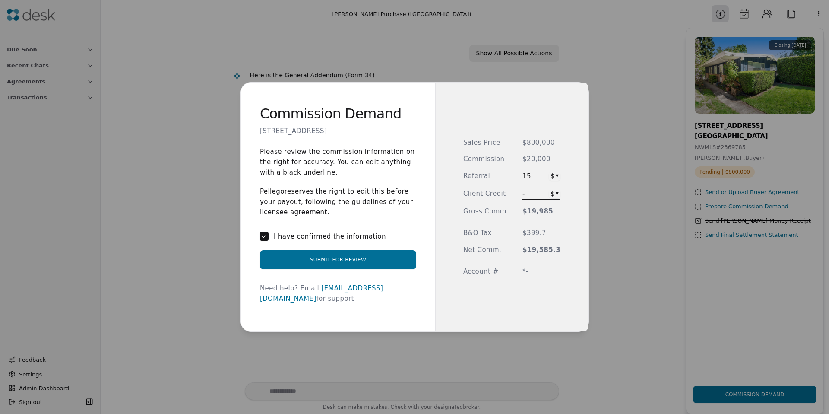
click at [510, 268] on div "Sales Price $800,000 Commission $20,000 Referral 15 $ ▾ Client Credit - $ ▾ Gro…" at bounding box center [511, 207] width 97 height 139
drag, startPoint x: 498, startPoint y: 273, endPoint x: 506, endPoint y: 272, distance: 7.9
click at [498, 273] on span "Account #" at bounding box center [485, 271] width 45 height 10
drag, startPoint x: 517, startPoint y: 270, endPoint x: 528, endPoint y: 271, distance: 11.2
click at [517, 270] on div "Sales Price $800,000 Commission $20,000 Referral 15 $ ▾ Client Credit - $ ▾ Gro…" at bounding box center [511, 207] width 97 height 139
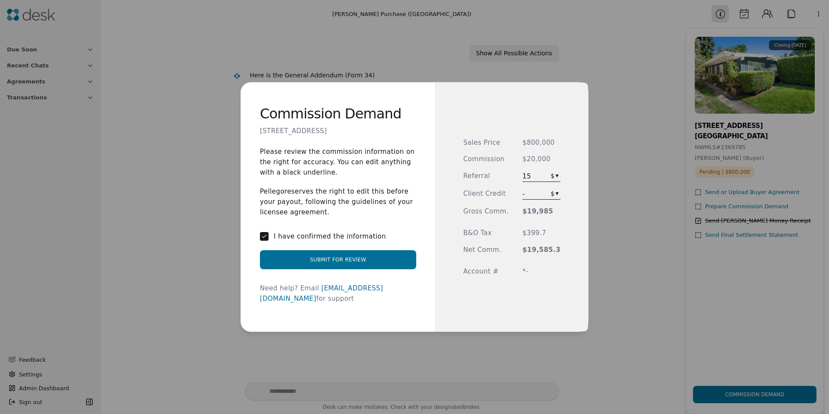
click at [529, 271] on span "*-" at bounding box center [542, 271] width 38 height 10
click at [341, 268] on button "Submit for Review" at bounding box center [338, 259] width 156 height 19
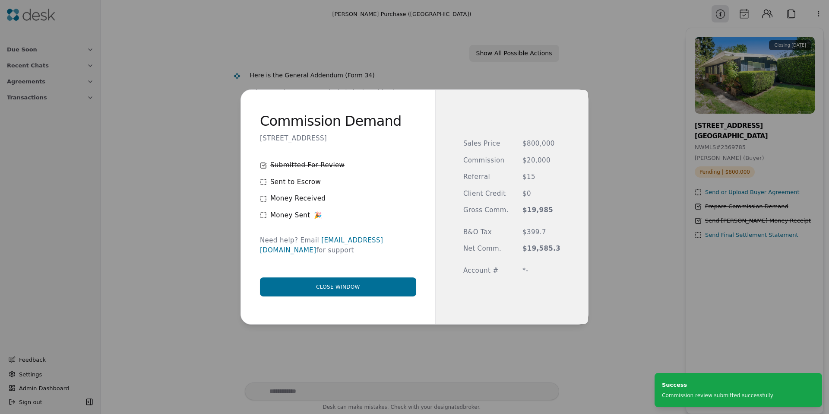
click at [337, 279] on button "Close window" at bounding box center [338, 286] width 156 height 19
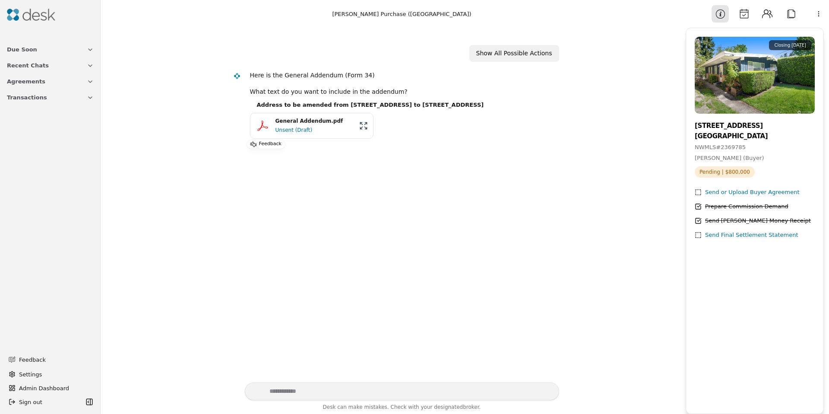
click at [751, 14] on button "Calendar" at bounding box center [743, 13] width 17 height 17
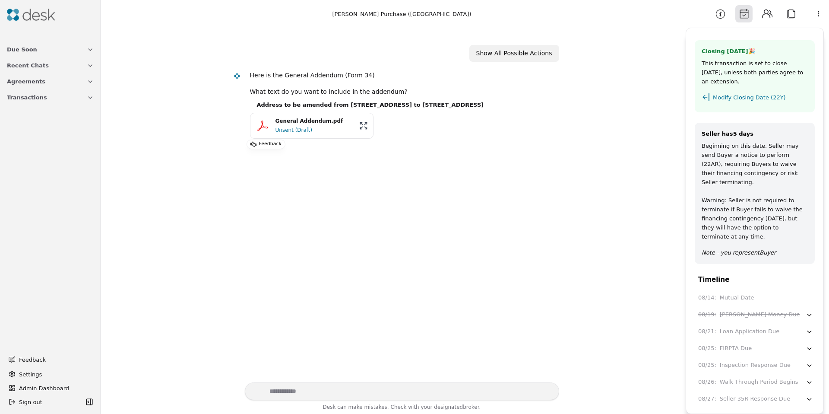
click at [786, 16] on button "Attach" at bounding box center [790, 13] width 17 height 17
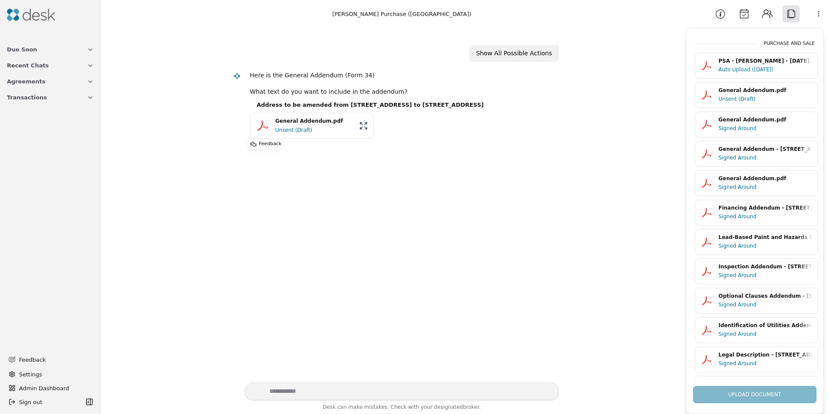
click at [746, 11] on button "Calendar" at bounding box center [743, 13] width 17 height 17
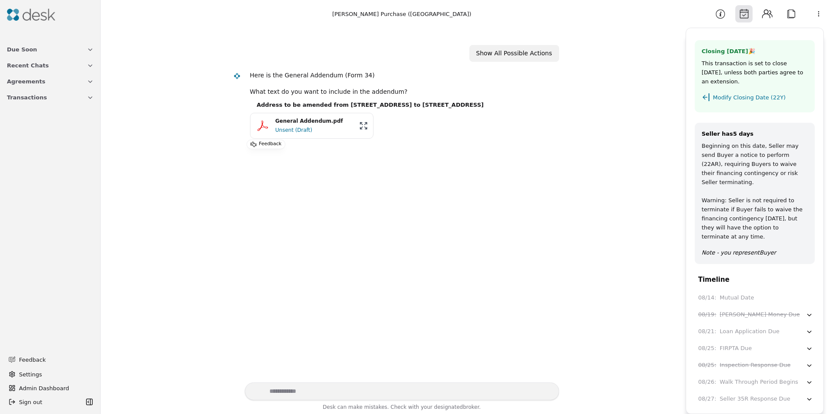
click at [723, 12] on button "Information" at bounding box center [720, 13] width 17 height 17
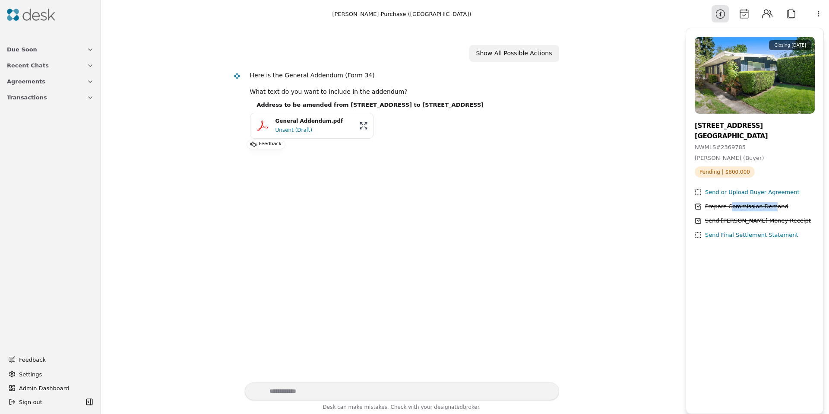
drag, startPoint x: 731, startPoint y: 206, endPoint x: 770, endPoint y: 206, distance: 39.7
click at [770, 206] on div "Prepare Commission Demand" at bounding box center [746, 206] width 83 height 9
click at [25, 97] on span "Transactions" at bounding box center [27, 97] width 40 height 9
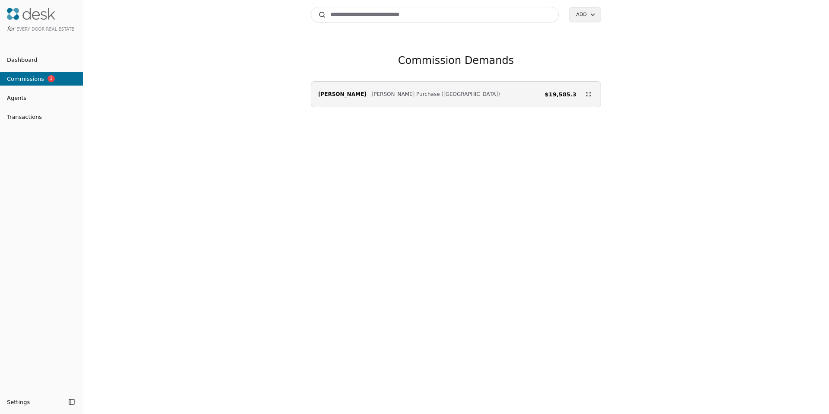
click at [380, 95] on span "Schade Purchase (59th Street)" at bounding box center [436, 94] width 128 height 9
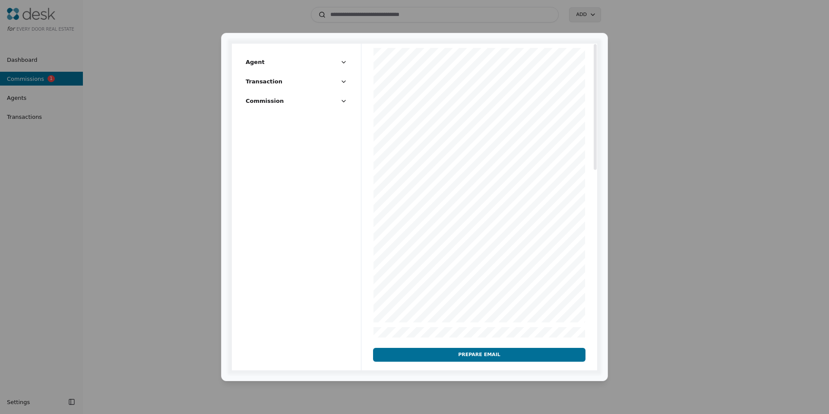
click at [266, 67] on button "Agent" at bounding box center [296, 65] width 101 height 16
drag, startPoint x: 262, startPoint y: 65, endPoint x: 271, endPoint y: 95, distance: 31.1
click at [262, 66] on button "Agent" at bounding box center [296, 65] width 101 height 16
drag, startPoint x: 265, startPoint y: 90, endPoint x: 264, endPoint y: 84, distance: 6.5
click at [265, 90] on button "Transaction" at bounding box center [296, 85] width 101 height 16
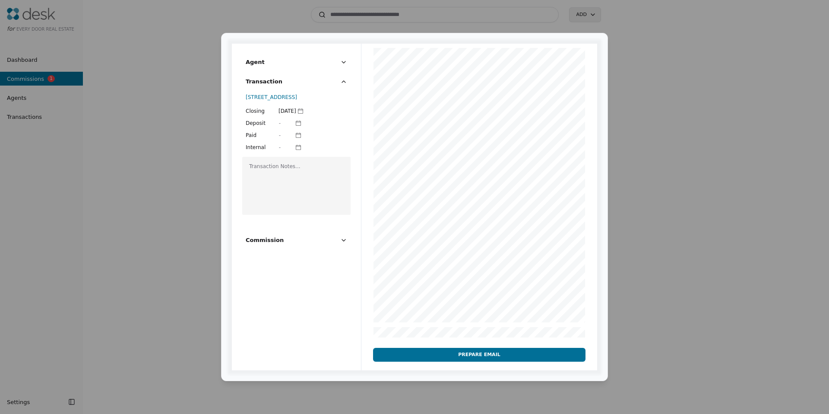
click at [263, 85] on span "Transaction" at bounding box center [264, 81] width 37 height 9
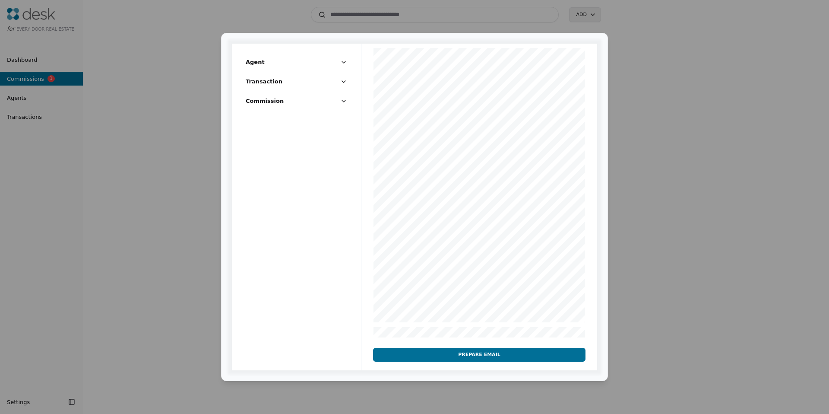
click at [266, 98] on span "Commission" at bounding box center [265, 100] width 38 height 9
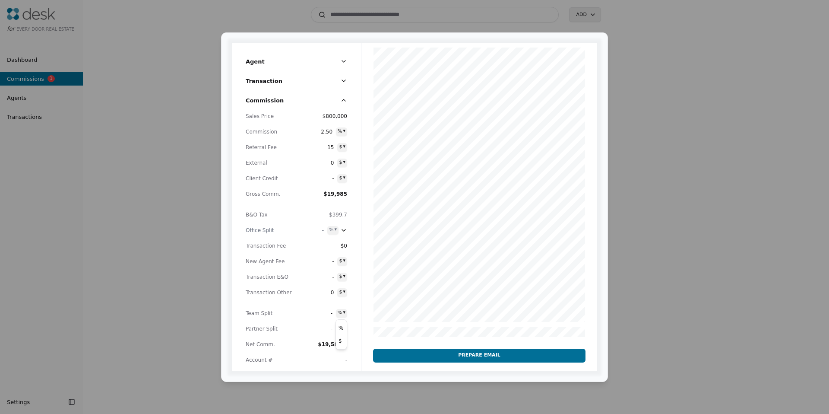
click at [342, 315] on div "Agent Transaction Commission Sales Price $800,000 Commission 2.50 % ▾ Referral …" at bounding box center [414, 207] width 829 height 414
drag, startPoint x: 343, startPoint y: 325, endPoint x: 340, endPoint y: 321, distance: 4.7
click at [331, 314] on span "-" at bounding box center [325, 313] width 16 height 9
type input "**"
click at [253, 315] on span "Team Split" at bounding box center [270, 313] width 48 height 9
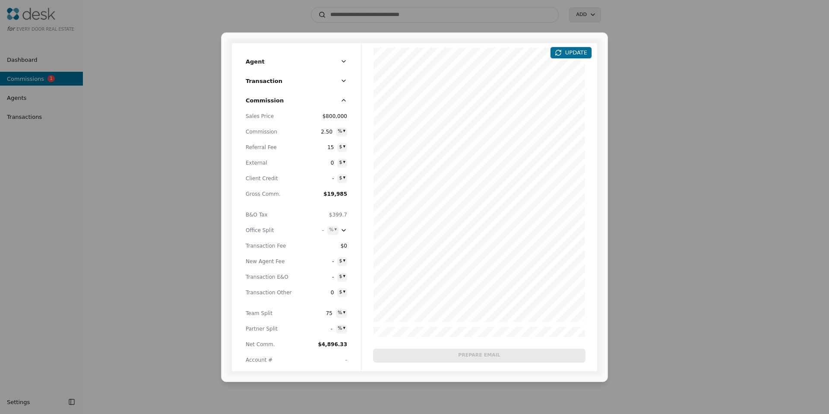
click at [338, 214] on span "$399.7" at bounding box center [338, 215] width 18 height 6
click at [329, 215] on span "$399.7" at bounding box center [338, 215] width 18 height 6
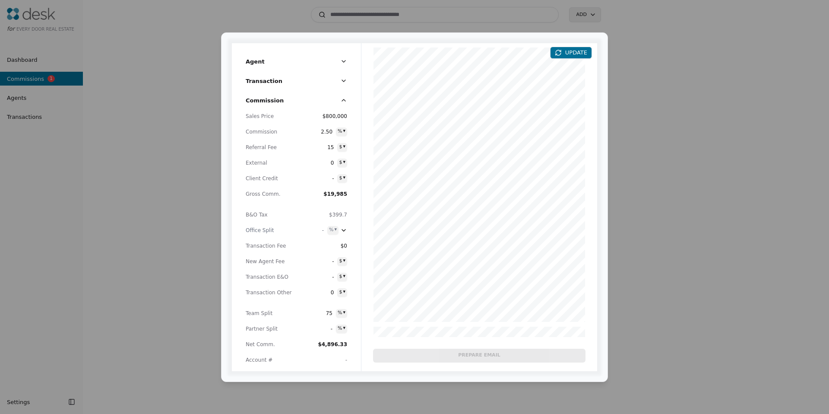
click at [275, 218] on div "Sales Price $800,000 Commission 2.50 % ▾ Referral Fee 15 $ ▾ External 0 $ ▾ Cli…" at bounding box center [296, 241] width 101 height 259
drag, startPoint x: 275, startPoint y: 218, endPoint x: 301, endPoint y: 215, distance: 26.1
click at [275, 218] on span "B&O Tax" at bounding box center [270, 214] width 48 height 9
click at [330, 231] on div "Agent Transaction Commission Sales Price $800,000 Commission 2.50 % ▾ Referral …" at bounding box center [414, 207] width 829 height 414
drag, startPoint x: 333, startPoint y: 255, endPoint x: 331, endPoint y: 239, distance: 16.5
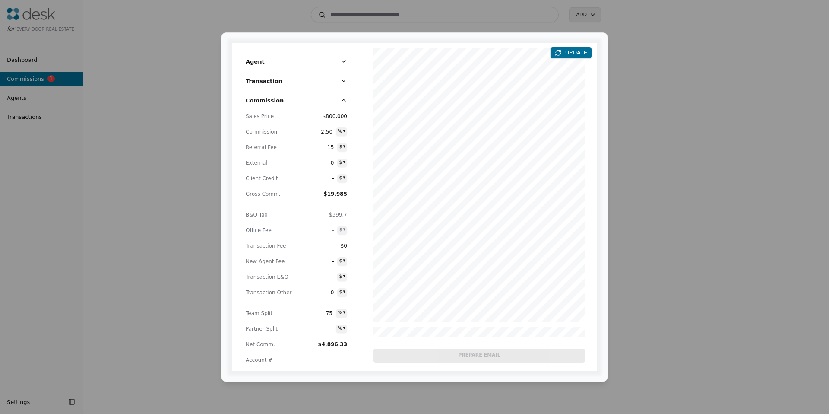
click at [333, 255] on div "Sales Price $800,000 Commission 2.50 % ▾ Referral Fee 15 $ ▾ External 0 $ ▾ Cli…" at bounding box center [296, 241] width 101 height 259
click at [337, 231] on div "Agent Transaction Commission Sales Price $800,000 Commission 2.50 % ▾ Referral …" at bounding box center [414, 207] width 829 height 414
drag, startPoint x: 324, startPoint y: 228, endPoint x: 324, endPoint y: 235, distance: 6.9
click at [324, 228] on div "- % ▾" at bounding box center [323, 230] width 30 height 9
click at [331, 231] on div "Agent Transaction Commission Sales Price $800,000 Commission 2.50 % ▾ Referral …" at bounding box center [414, 207] width 829 height 414
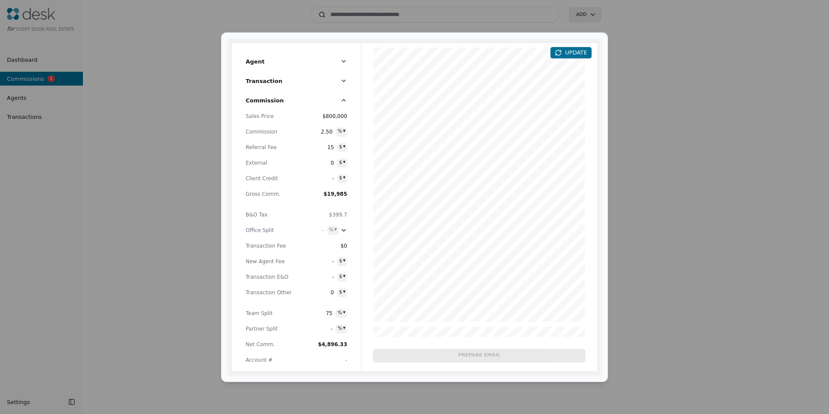
click at [336, 230] on div "Agent Transaction Commission Sales Price $800,000 Commission 2.50 % ▾ Referral …" at bounding box center [414, 207] width 829 height 414
click at [314, 231] on div "Agent Transaction Commission Sales Price $800,000 Commission 2.50 % ▾ Referral …" at bounding box center [414, 207] width 829 height 414
click at [320, 231] on span "-" at bounding box center [316, 230] width 16 height 9
type input "**"
click at [261, 231] on div "Office Split" at bounding box center [270, 230] width 48 height 9
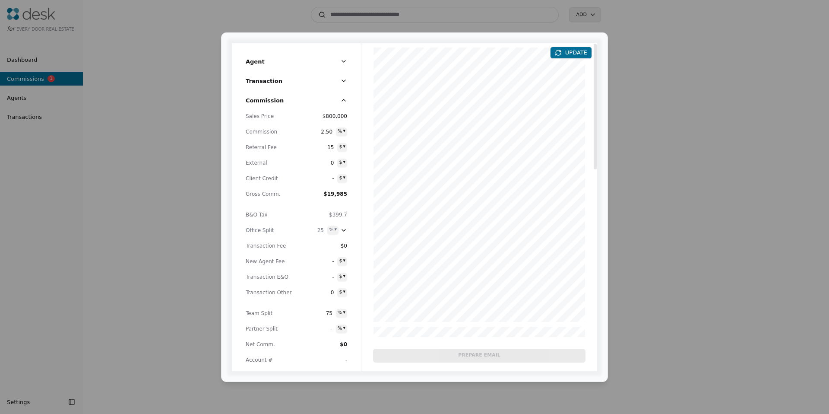
click at [568, 57] on button "UPDATE" at bounding box center [571, 53] width 42 height 12
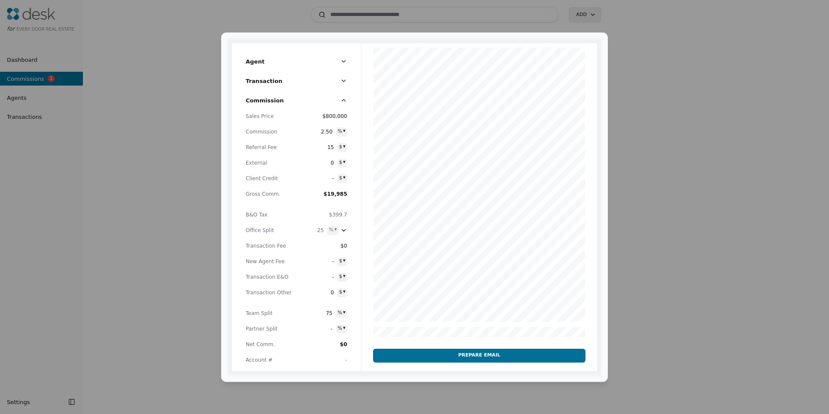
click at [328, 148] on span "15" at bounding box center [326, 147] width 16 height 9
type input "*"
click at [263, 149] on span "Referral Fee" at bounding box center [270, 147] width 48 height 9
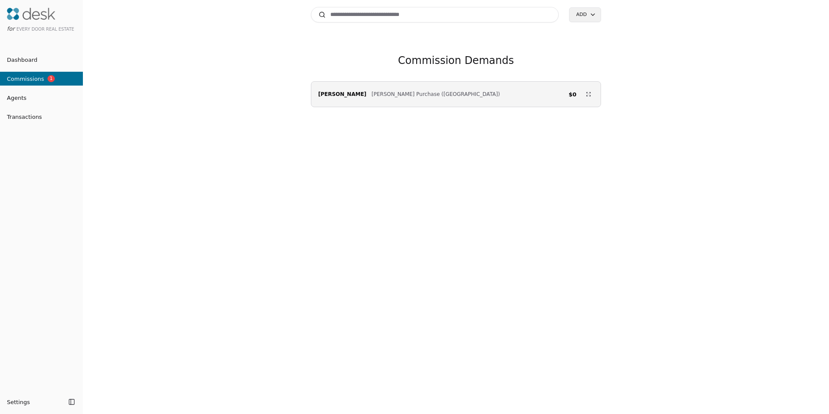
click at [409, 101] on div "Emily Anderson Schade Purchase (59th Street) $0" at bounding box center [455, 94] width 289 height 17
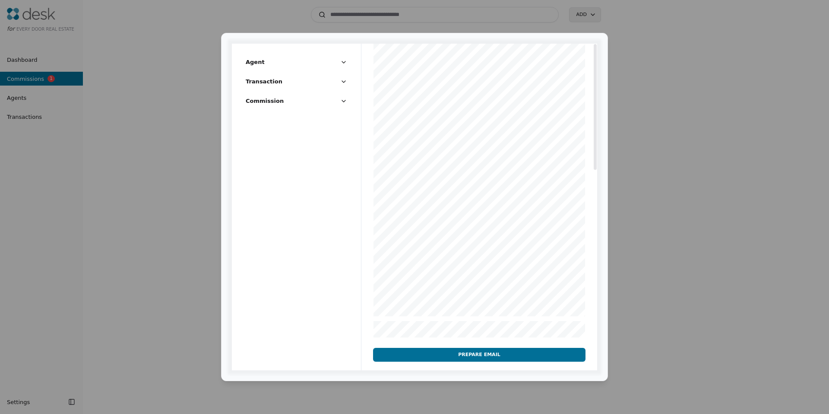
scroll to position [14, 0]
click at [267, 100] on span "Commission" at bounding box center [265, 100] width 38 height 9
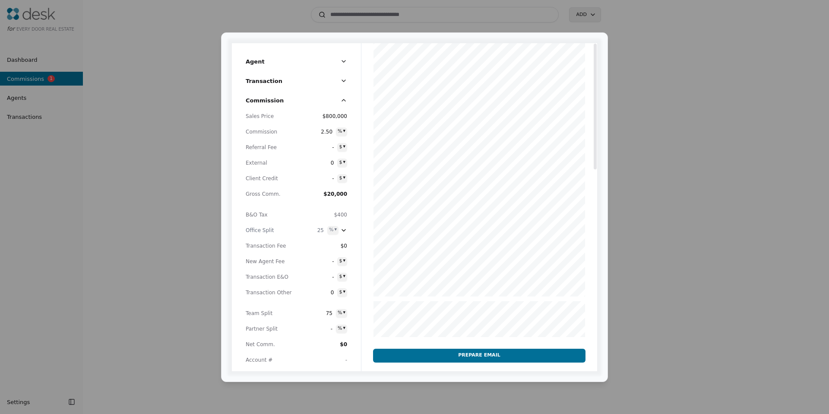
scroll to position [0, 0]
click at [267, 312] on span "Team Split" at bounding box center [270, 313] width 48 height 9
click at [333, 330] on span "-" at bounding box center [325, 328] width 16 height 9
type input "**"
click at [249, 333] on span "Partner Split" at bounding box center [270, 328] width 48 height 9
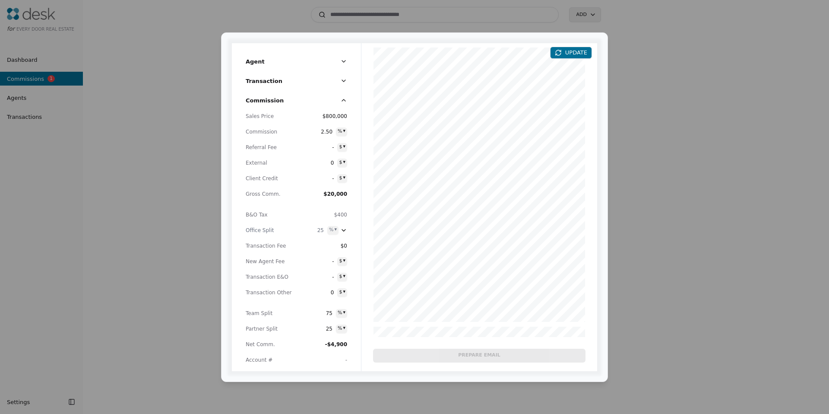
click at [317, 228] on span "25" at bounding box center [316, 230] width 16 height 9
click at [317, 229] on input "**" at bounding box center [314, 230] width 28 height 7
type input "*"
click at [266, 325] on span "Partner Split" at bounding box center [270, 328] width 48 height 9
click at [332, 331] on span "25" at bounding box center [325, 328] width 16 height 9
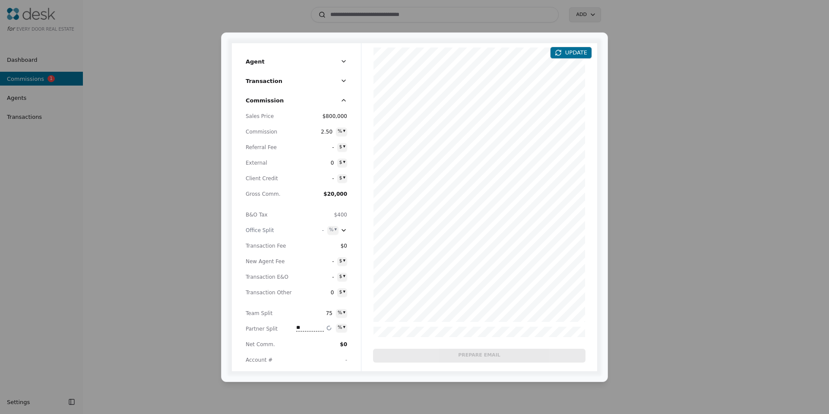
click at [281, 326] on span "Partner Split" at bounding box center [270, 328] width 48 height 9
click at [564, 53] on button "UPDATE" at bounding box center [571, 53] width 42 height 12
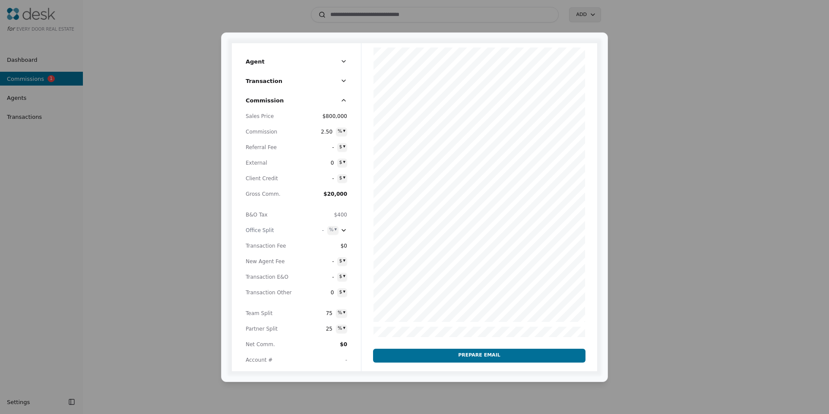
click at [264, 346] on span "Net Comm." at bounding box center [270, 344] width 48 height 9
click at [260, 217] on span "B&O Tax" at bounding box center [270, 214] width 48 height 9
click at [324, 330] on span "25" at bounding box center [325, 328] width 16 height 9
click at [253, 329] on span "Partner Split" at bounding box center [270, 328] width 48 height 9
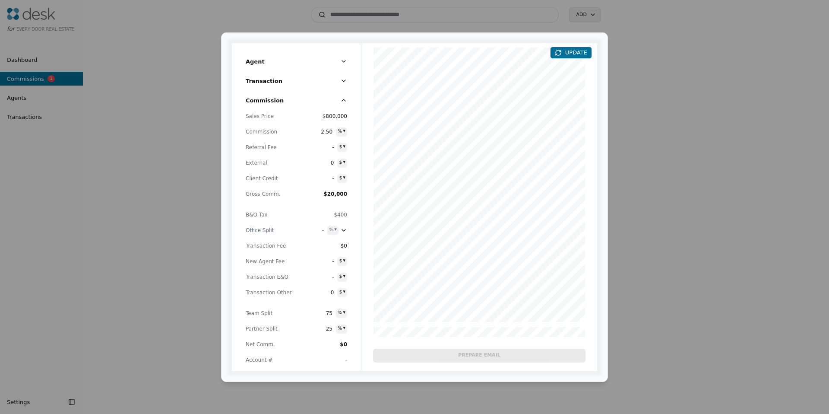
click at [261, 346] on span "Net Comm." at bounding box center [270, 344] width 48 height 9
click at [336, 347] on span "$0" at bounding box center [324, 344] width 48 height 9
click at [266, 342] on span "Net Comm." at bounding box center [270, 344] width 48 height 9
click at [260, 133] on span "Commission" at bounding box center [270, 131] width 48 height 9
click at [264, 83] on span "Transaction" at bounding box center [264, 80] width 37 height 9
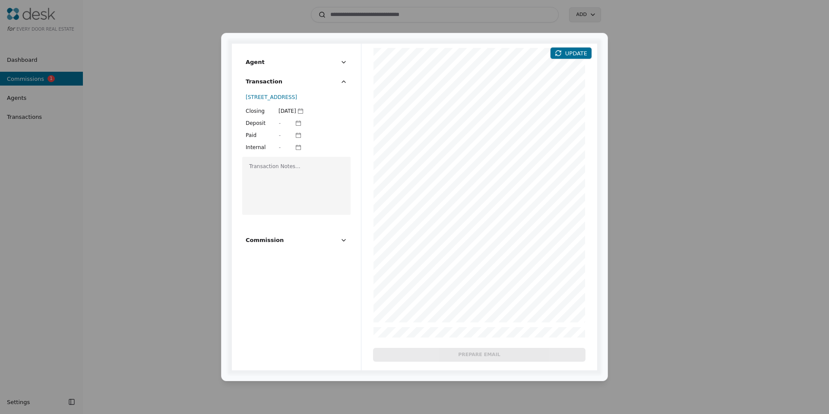
click at [264, 83] on span "Transaction" at bounding box center [264, 81] width 37 height 9
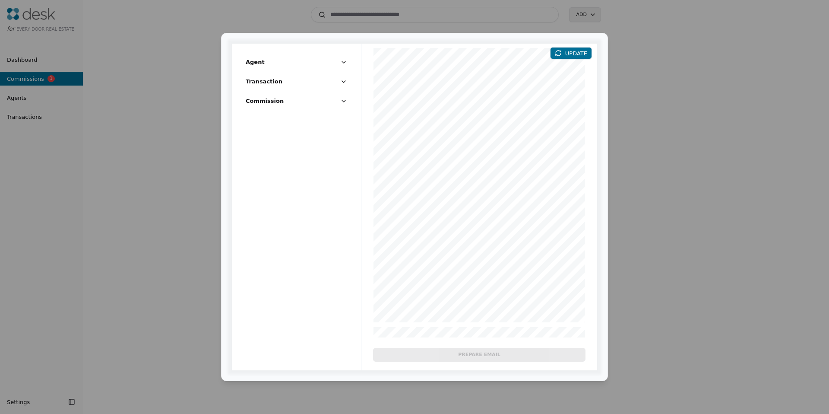
click at [268, 102] on span "Commission" at bounding box center [265, 100] width 38 height 9
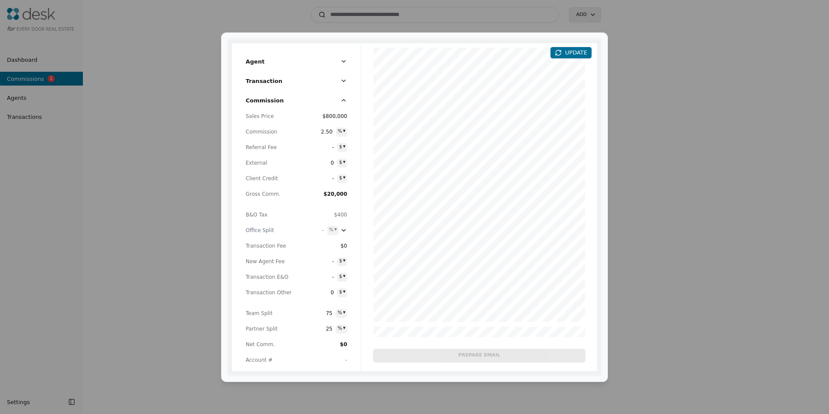
click at [266, 76] on span "Transaction" at bounding box center [264, 80] width 37 height 9
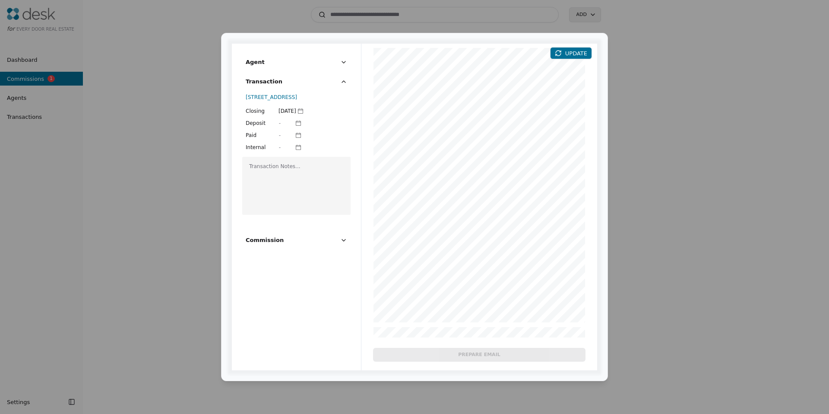
click at [266, 181] on div "Transaction Notes..." at bounding box center [296, 186] width 108 height 58
drag, startPoint x: 266, startPoint y: 176, endPoint x: 265, endPoint y: 142, distance: 34.1
click at [266, 176] on div "Transaction Notes..." at bounding box center [296, 186] width 108 height 58
click at [261, 84] on span "Transaction" at bounding box center [264, 81] width 37 height 9
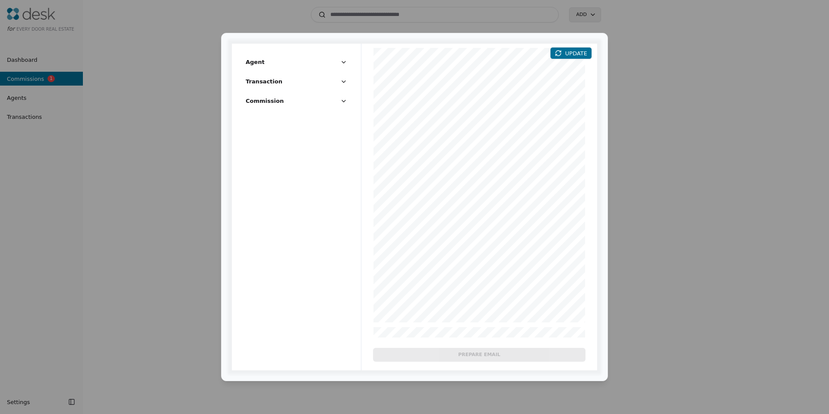
click at [263, 97] on span "Commission" at bounding box center [265, 100] width 38 height 9
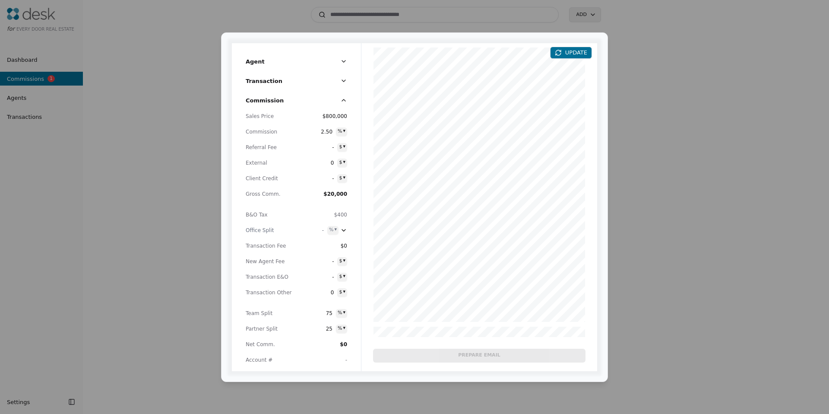
click at [323, 228] on span "-" at bounding box center [316, 230] width 16 height 9
type input "**"
click at [256, 255] on div "Sales Price $800,000 Commission 2.50 % ▾ Referral Fee - $ ▾ External 0 $ ▾ Clie…" at bounding box center [296, 241] width 101 height 259
click at [329, 329] on span "25" at bounding box center [325, 328] width 16 height 9
click at [263, 334] on div "Sales Price $800,000 Commission 2.50 % ▾ Referral Fee - $ ▾ External 0 $ ▾ Clie…" at bounding box center [296, 241] width 101 height 259
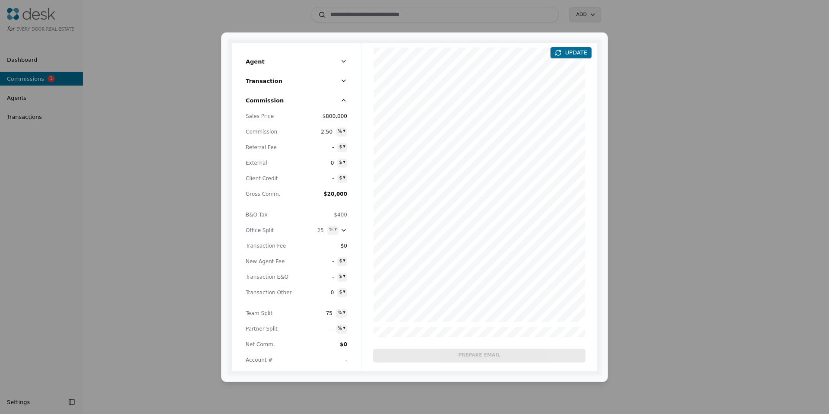
click at [322, 329] on span "-" at bounding box center [325, 328] width 16 height 9
type input "**"
drag, startPoint x: 238, startPoint y: 331, endPoint x: 271, endPoint y: 320, distance: 34.8
click at [238, 331] on div "Commission Sales Price $800,000 Commission 2.50 % ▾ Referral Fee - $ ▾ External…" at bounding box center [296, 231] width 129 height 279
click at [327, 310] on span "75" at bounding box center [325, 313] width 16 height 9
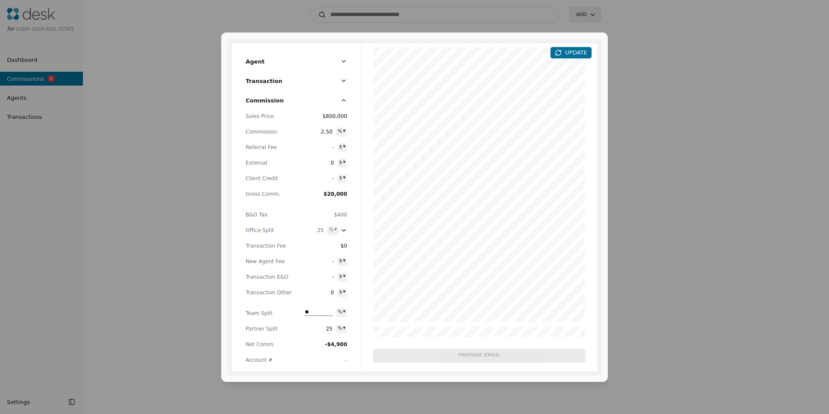
click at [328, 310] on input "**" at bounding box center [319, 312] width 28 height 7
click at [257, 319] on div "Sales Price $800,000 Commission 2.50 % ▾ Referral Fee - $ ▾ External 0 $ ▾ Clie…" at bounding box center [296, 241] width 101 height 259
click at [317, 330] on span "25" at bounding box center [325, 328] width 16 height 9
click at [317, 330] on input "**" at bounding box center [319, 327] width 28 height 7
click at [324, 312] on span "-" at bounding box center [325, 313] width 16 height 9
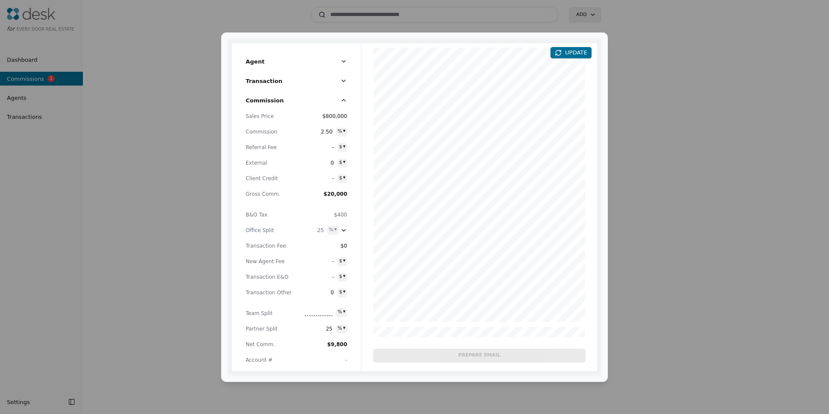
click at [324, 312] on input "text" at bounding box center [319, 312] width 28 height 7
type input "**"
click at [256, 311] on span "Team Split" at bounding box center [270, 313] width 48 height 9
click at [326, 313] on span "75" at bounding box center [325, 313] width 16 height 9
type input "**"
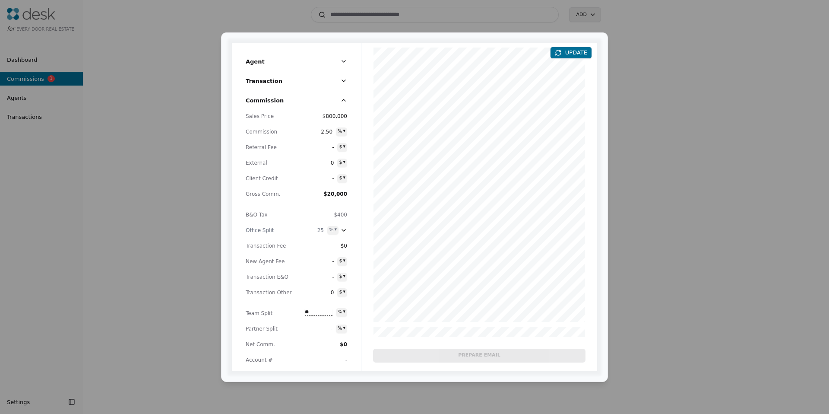
click at [317, 231] on span "25" at bounding box center [316, 230] width 16 height 9
click at [318, 231] on input "**" at bounding box center [314, 230] width 28 height 7
type input "*"
click at [238, 258] on div "Commission Sales Price $800,000 Commission 2.50 % ▾ Referral Fee - $ ▾ External…" at bounding box center [296, 231] width 129 height 279
click at [276, 319] on div "Sales Price $800,000 Commission 2.50 % ▾ Referral Fee - $ ▾ External 0 $ ▾ Clie…" at bounding box center [296, 241] width 101 height 259
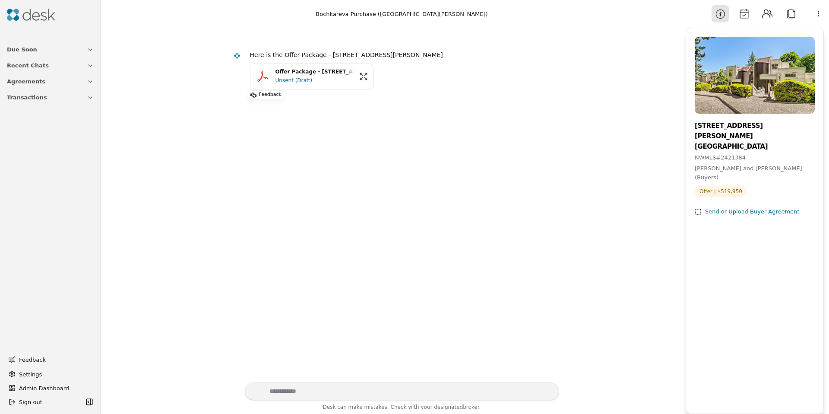
click at [285, 79] on div "Unsent (Draft)" at bounding box center [315, 80] width 79 height 9
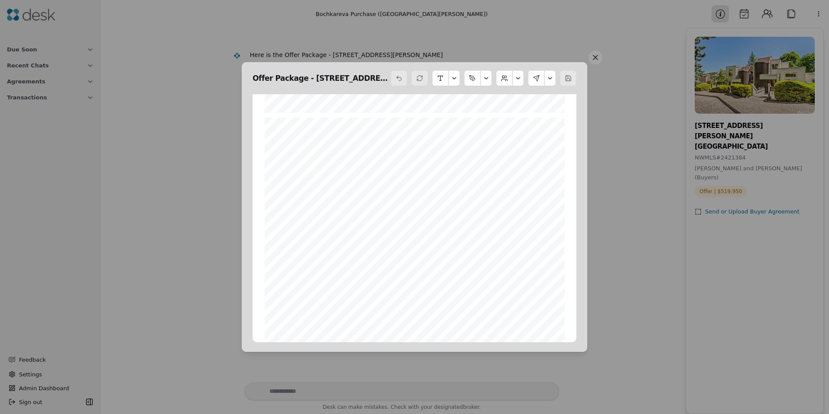
scroll to position [8626, 0]
click at [548, 82] on button at bounding box center [550, 78] width 11 height 16
click at [520, 79] on button at bounding box center [518, 78] width 11 height 16
click at [519, 81] on button at bounding box center [518, 78] width 11 height 16
click at [516, 80] on button at bounding box center [518, 78] width 11 height 16
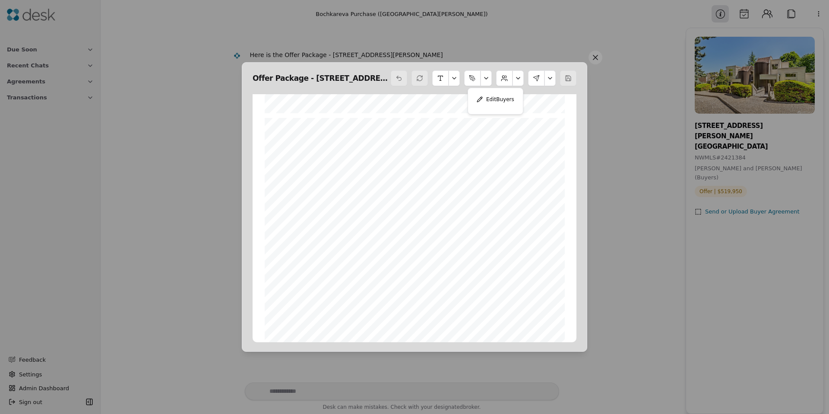
click at [599, 56] on button at bounding box center [596, 58] width 14 height 14
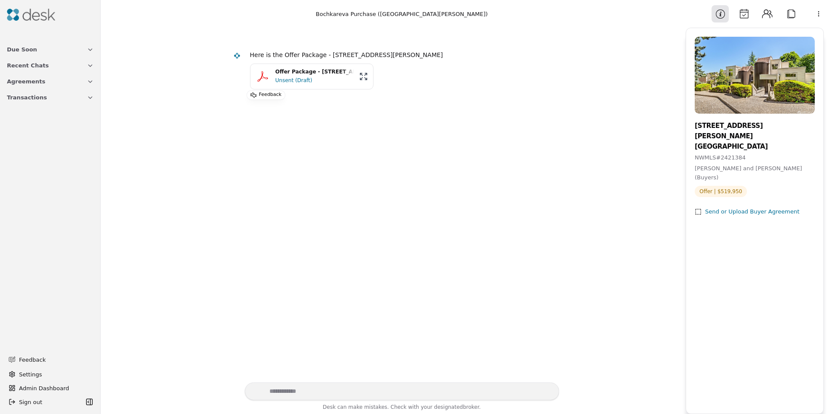
click at [288, 74] on div "Offer Package - [STREET_ADDRESS][PERSON_NAME]" at bounding box center [315, 72] width 79 height 8
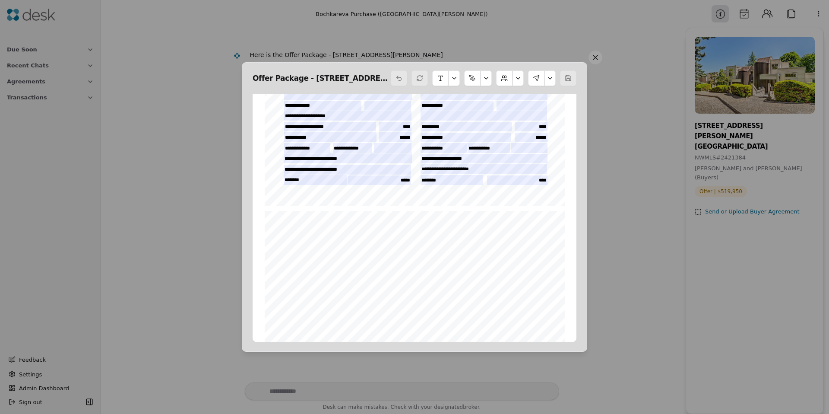
scroll to position [225, 0]
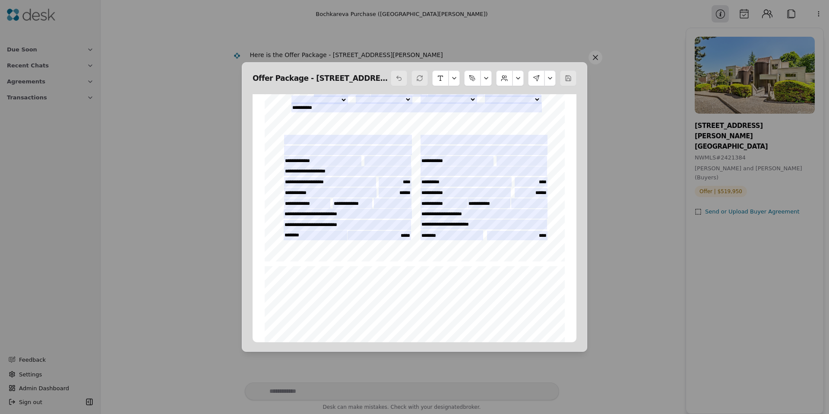
click at [595, 59] on button at bounding box center [596, 58] width 14 height 14
